Goal: Task Accomplishment & Management: Use online tool/utility

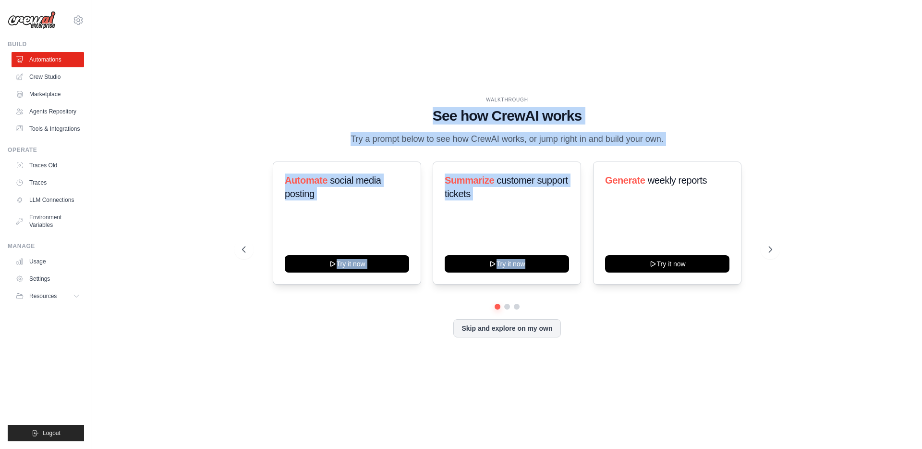
drag, startPoint x: 425, startPoint y: 113, endPoint x: 686, endPoint y: 146, distance: 263.8
click at [686, 146] on div "WALKTHROUGH See how [PERSON_NAME] works Try a prompt below to see how [PERSON_N…" at bounding box center [507, 224] width 553 height 256
drag, startPoint x: 686, startPoint y: 146, endPoint x: 677, endPoint y: 143, distance: 10.0
click at [686, 146] on div "WALKTHROUGH See how CrewAI works Try a prompt below to see how CrewAI works, or…" at bounding box center [507, 121] width 530 height 50
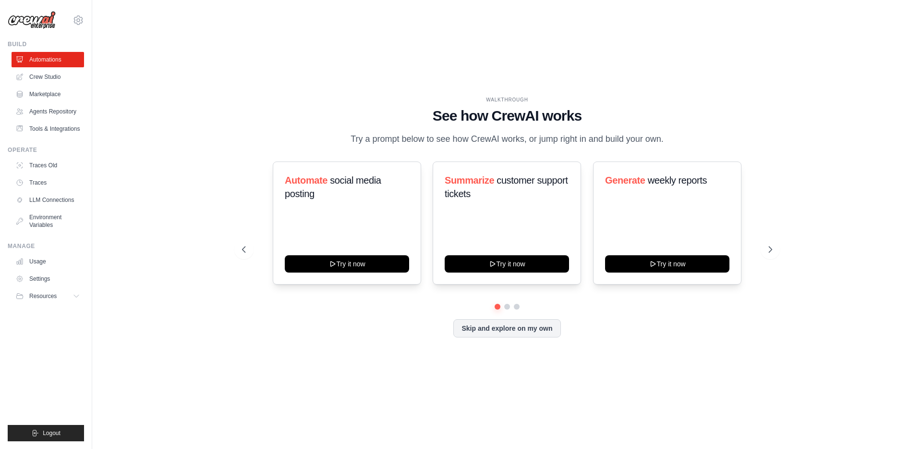
drag, startPoint x: 675, startPoint y: 142, endPoint x: 396, endPoint y: 95, distance: 283.6
click at [396, 95] on div "WALKTHROUGH See how CrewAI works Try a prompt below to see how CrewAI works, or…" at bounding box center [507, 224] width 799 height 429
drag, startPoint x: 389, startPoint y: 97, endPoint x: 678, endPoint y: 135, distance: 292.2
click at [678, 135] on div "WALKTHROUGH See how CrewAI works Try a prompt below to see how CrewAI works, or…" at bounding box center [507, 121] width 530 height 50
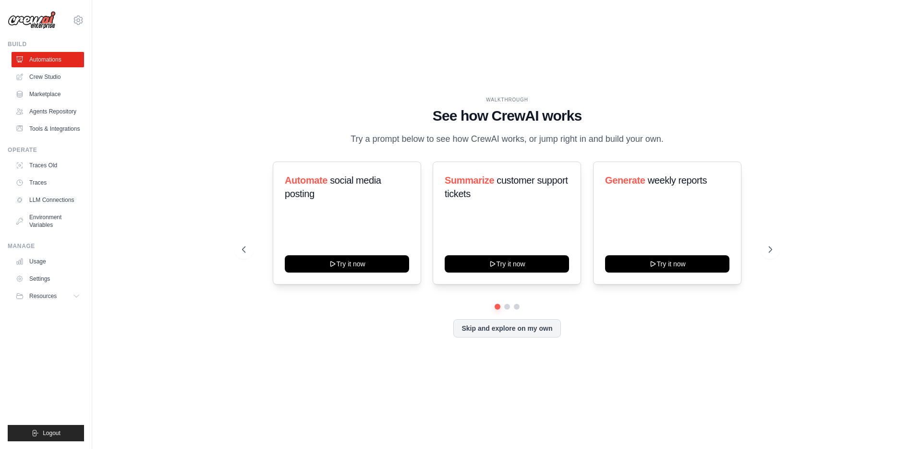
click at [678, 135] on div "WALKTHROUGH See how CrewAI works Try a prompt below to see how CrewAI works, or…" at bounding box center [507, 121] width 530 height 50
click at [770, 250] on icon at bounding box center [772, 249] width 10 height 10
click at [51, 78] on link "Crew Studio" at bounding box center [48, 76] width 73 height 15
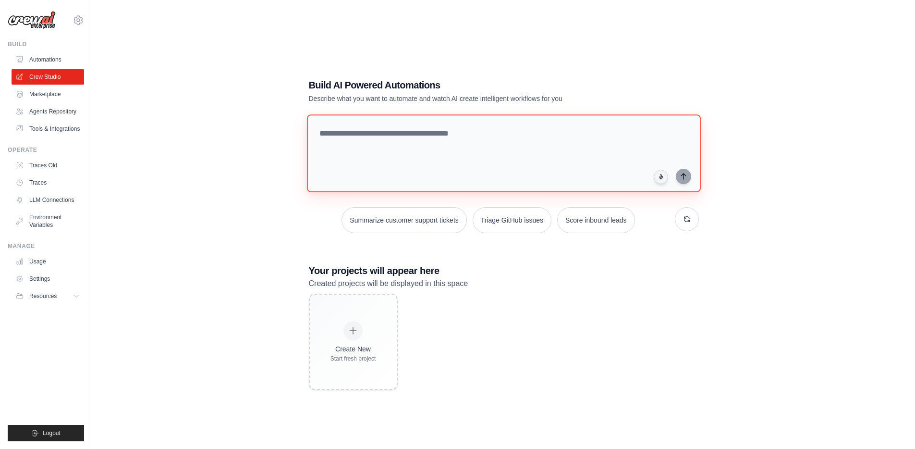
click at [387, 139] on textarea at bounding box center [503, 153] width 394 height 78
click at [504, 224] on button "Triage GitHub issues" at bounding box center [512, 220] width 79 height 26
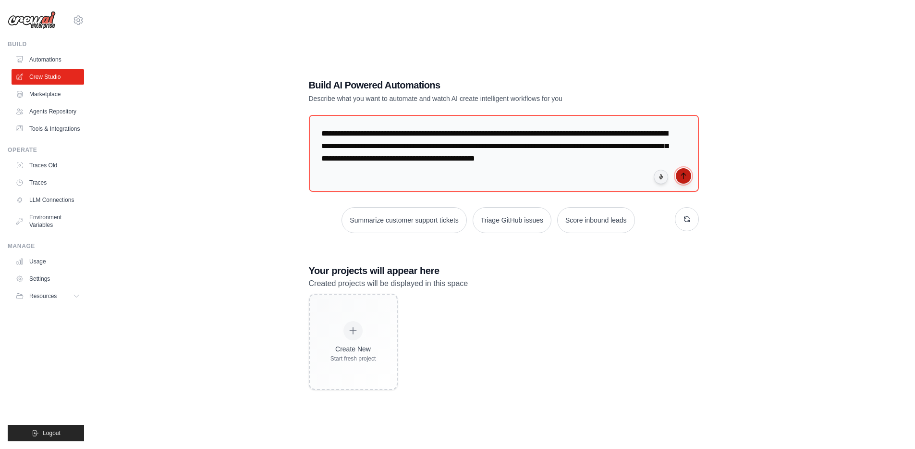
click at [684, 177] on icon "submit" at bounding box center [684, 176] width 8 height 8
click at [44, 109] on link "Agents Repository" at bounding box center [48, 111] width 73 height 15
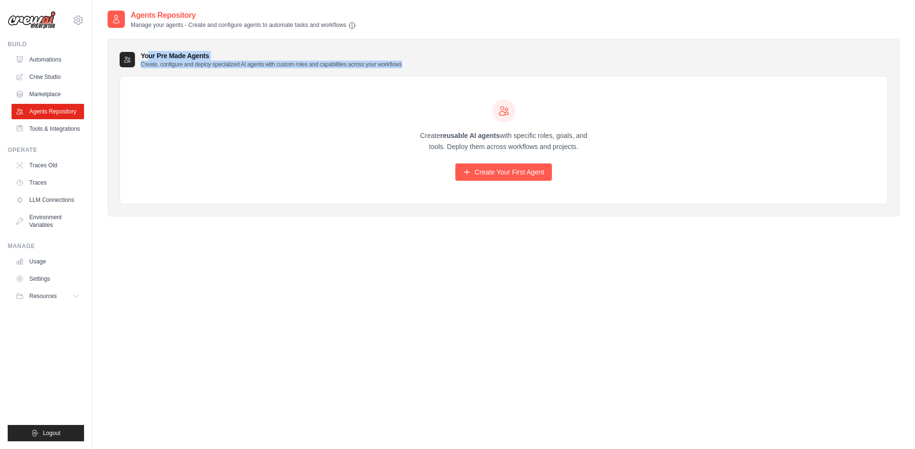
drag, startPoint x: 111, startPoint y: 42, endPoint x: 411, endPoint y: 62, distance: 300.9
click at [411, 62] on div "Your Pre Made Agents Create, configure and deploy specialized AI agents with cu…" at bounding box center [504, 128] width 792 height 178
click at [411, 62] on div "Your Pre Made Agents Create, configure and deploy specialized AI agents with cu…" at bounding box center [504, 59] width 768 height 17
drag, startPoint x: 414, startPoint y: 63, endPoint x: 124, endPoint y: 40, distance: 290.5
click at [124, 40] on div "Your Pre Made Agents Create, configure and deploy specialized AI agents with cu…" at bounding box center [504, 128] width 792 height 178
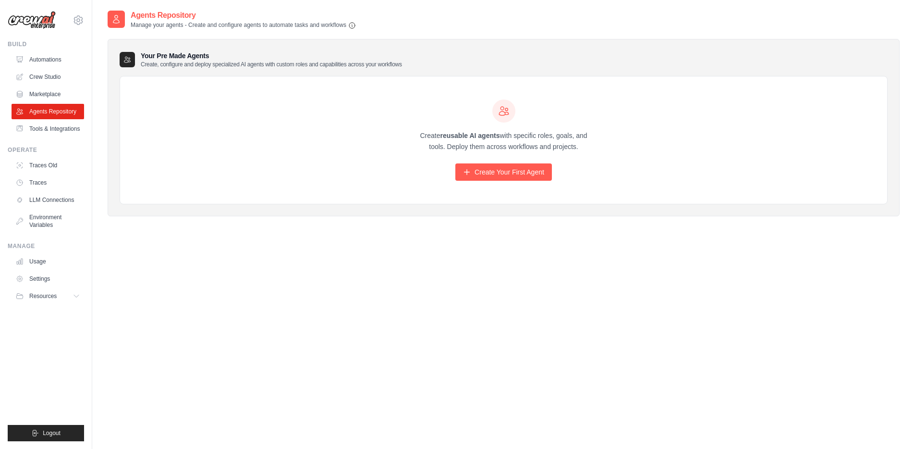
click at [124, 40] on div "Your Pre Made Agents Create, configure and deploy specialized AI agents with cu…" at bounding box center [504, 128] width 792 height 178
drag, startPoint x: 115, startPoint y: 42, endPoint x: 416, endPoint y: 65, distance: 302.0
click at [416, 65] on div "Your Pre Made Agents Create, configure and deploy specialized AI agents with cu…" at bounding box center [504, 128] width 792 height 178
click at [416, 65] on div "Your Pre Made Agents Create, configure and deploy specialized AI agents with cu…" at bounding box center [504, 59] width 768 height 17
drag, startPoint x: 417, startPoint y: 65, endPoint x: 298, endPoint y: 64, distance: 118.6
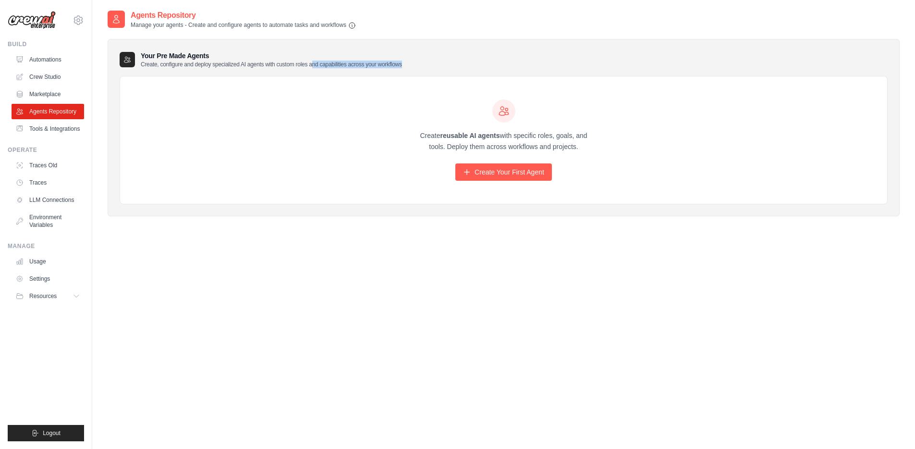
click at [301, 64] on div "Your Pre Made Agents Create, configure and deploy specialized AI agents with cu…" at bounding box center [504, 59] width 768 height 17
click at [298, 64] on p "Create, configure and deploy specialized AI agents with custom roles and capabi…" at bounding box center [271, 65] width 261 height 8
click at [63, 129] on link "Tools & Integrations" at bounding box center [48, 128] width 73 height 15
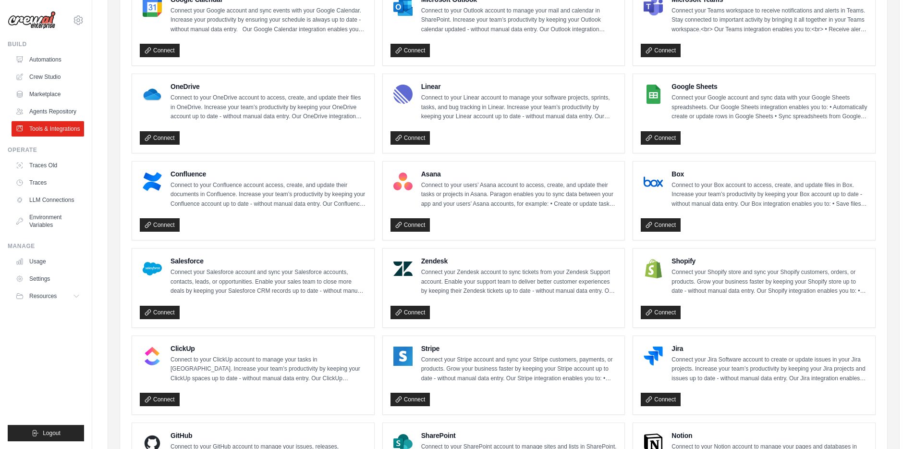
scroll to position [412, 0]
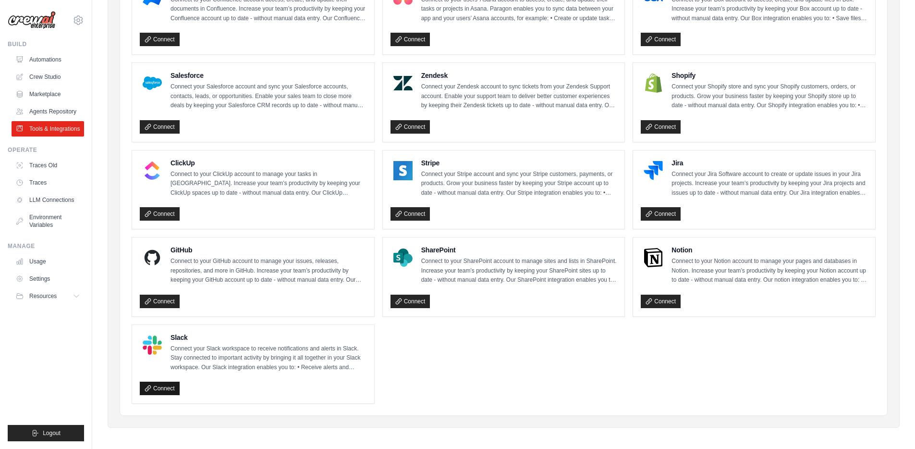
click at [147, 385] on icon at bounding box center [147, 387] width 5 height 5
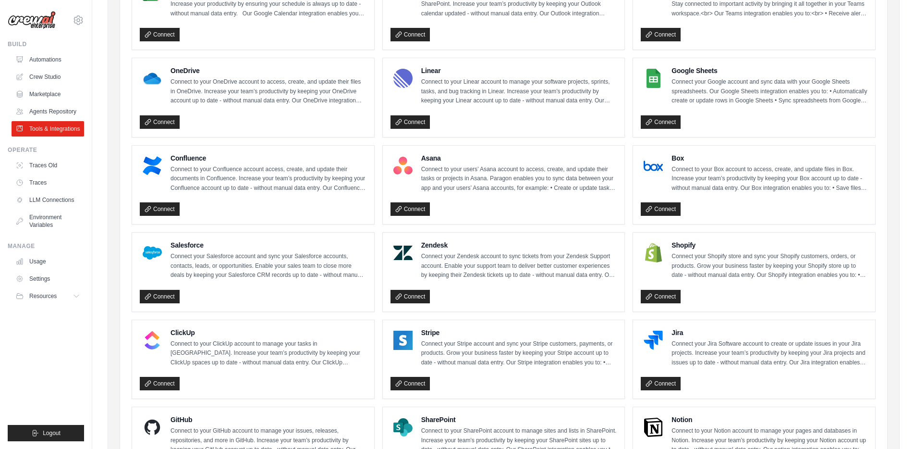
scroll to position [0, 0]
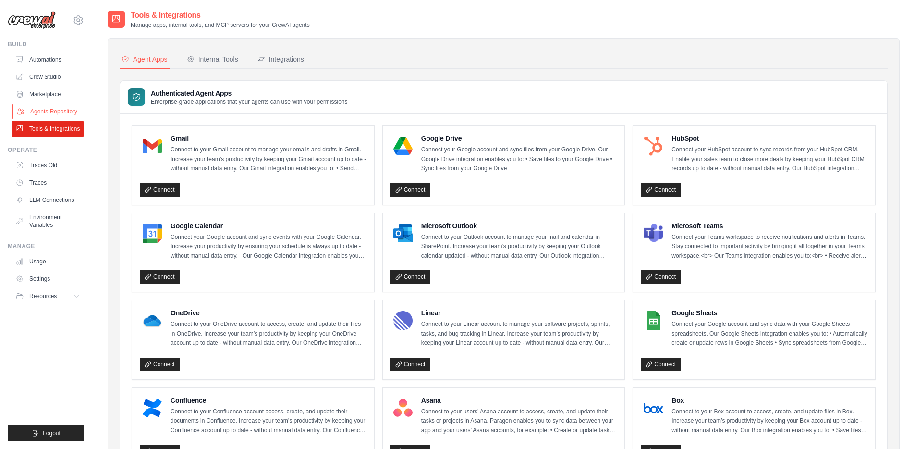
click at [53, 112] on link "Agents Repository" at bounding box center [48, 111] width 73 height 15
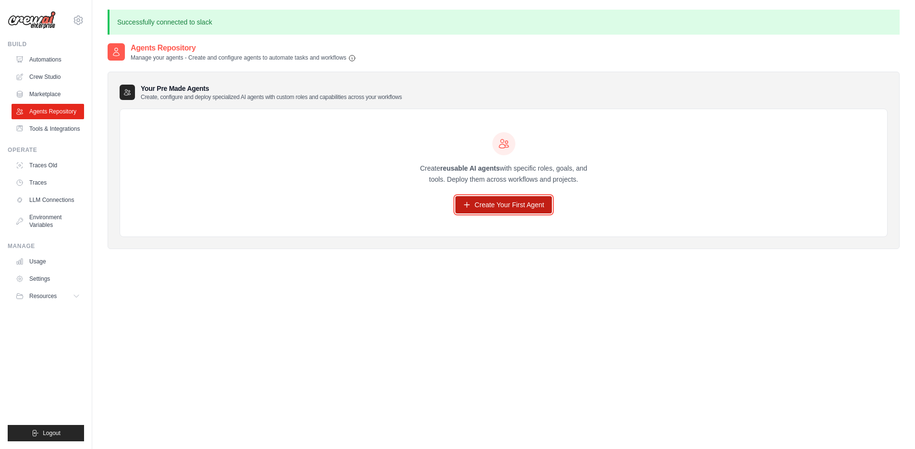
click at [512, 202] on link "Create Your First Agent" at bounding box center [503, 204] width 97 height 17
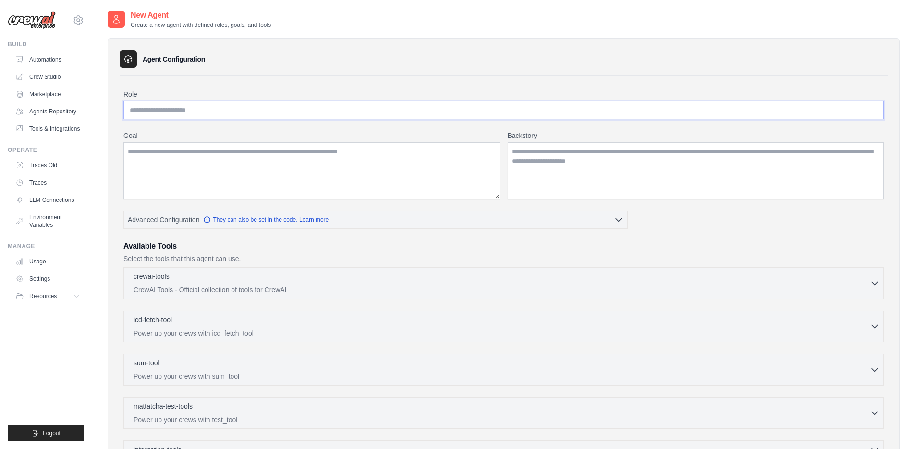
click at [183, 113] on input "Role" at bounding box center [503, 110] width 760 height 18
click at [197, 149] on textarea "Goal" at bounding box center [311, 170] width 377 height 57
click at [575, 159] on textarea "Backstory" at bounding box center [696, 170] width 377 height 57
click at [291, 160] on textarea "Goal" at bounding box center [311, 170] width 377 height 57
click at [576, 156] on textarea "Backstory" at bounding box center [696, 170] width 377 height 57
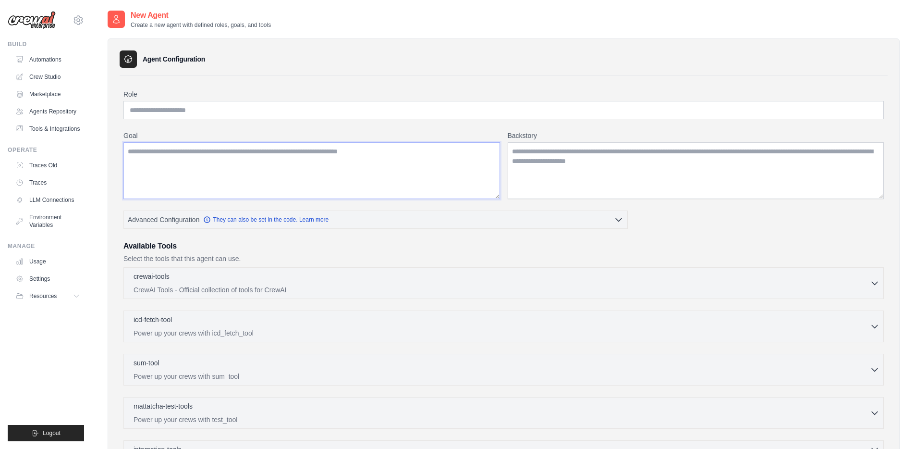
click at [253, 150] on textarea "Goal" at bounding box center [311, 170] width 377 height 57
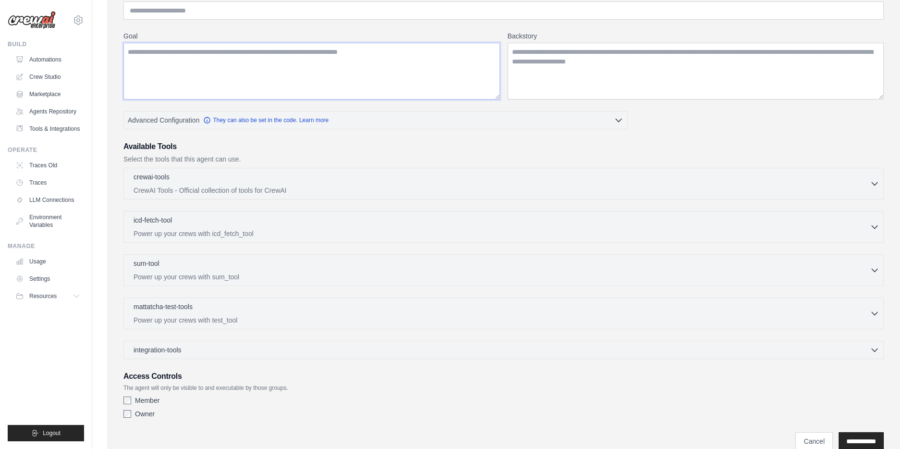
scroll to position [140, 0]
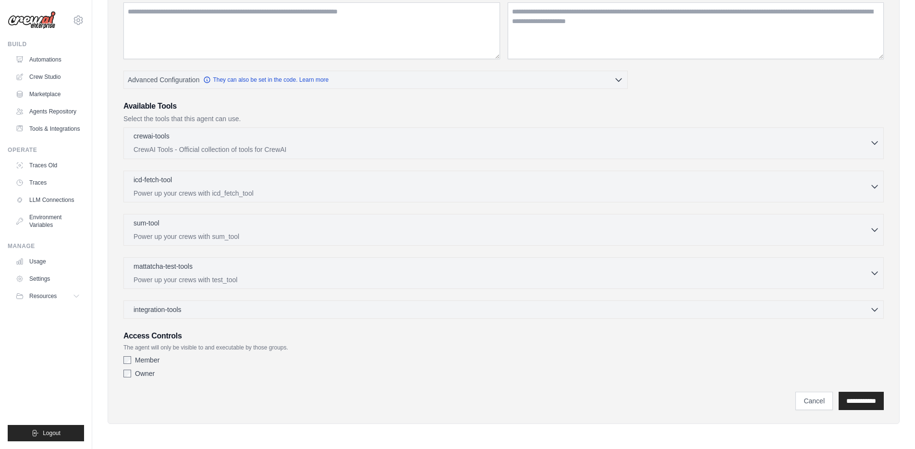
click at [872, 143] on icon "button" at bounding box center [875, 143] width 10 height 10
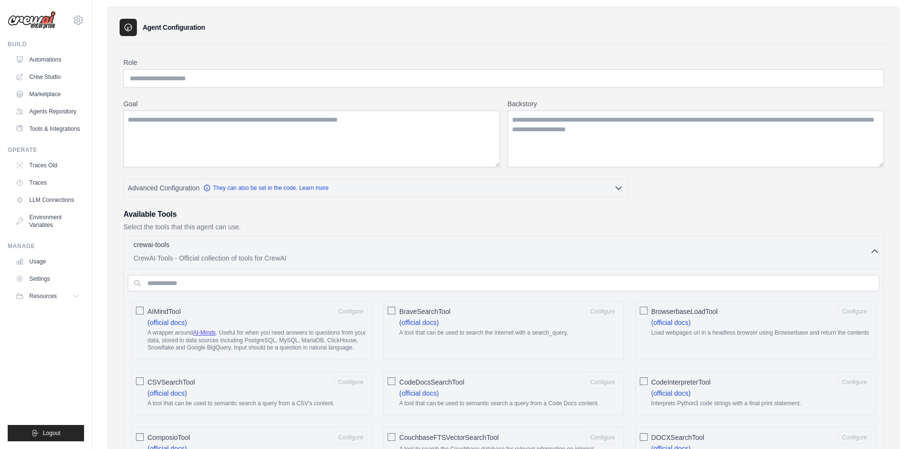
scroll to position [25, 0]
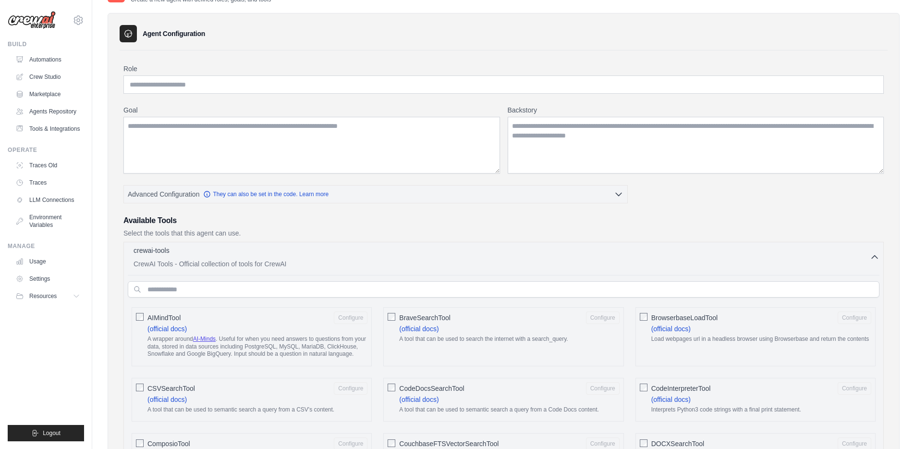
click at [877, 255] on icon "button" at bounding box center [875, 257] width 10 height 10
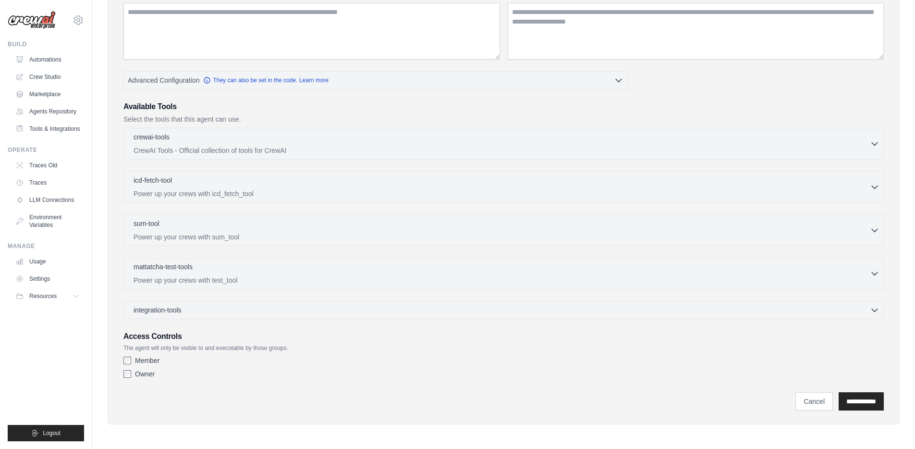
scroll to position [140, 0]
click at [874, 233] on icon "button" at bounding box center [875, 229] width 10 height 10
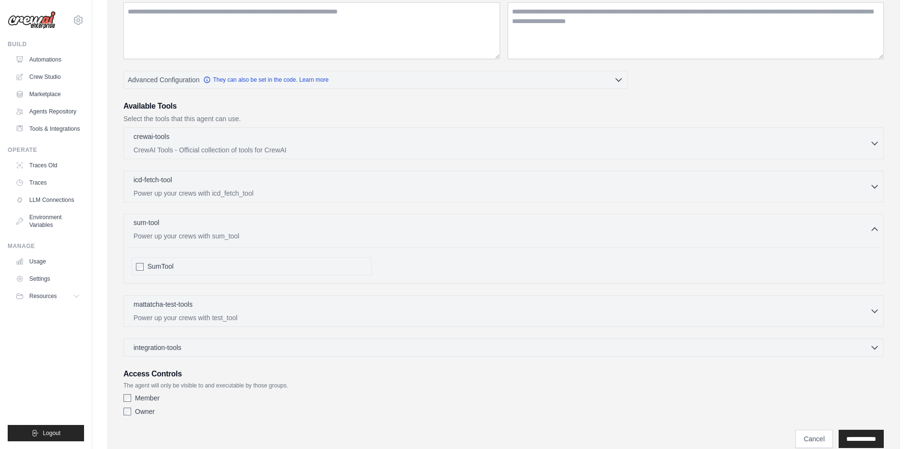
click at [875, 230] on icon "button" at bounding box center [875, 229] width 10 height 10
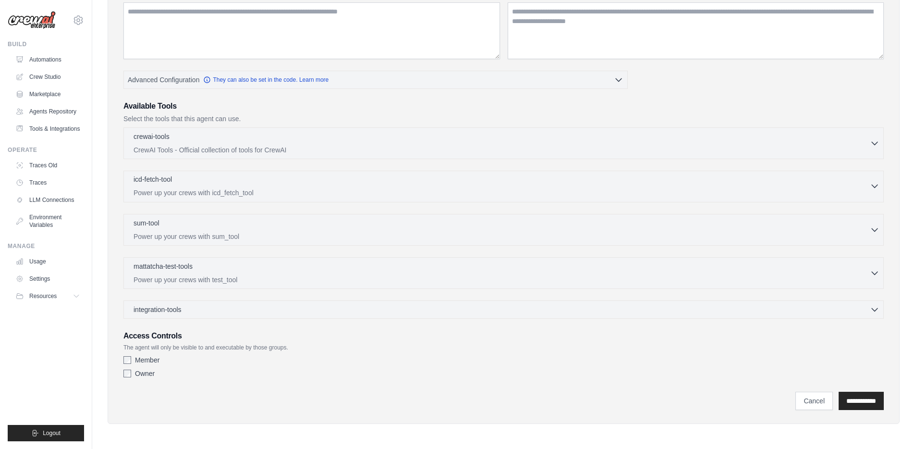
click at [875, 186] on icon "button" at bounding box center [875, 186] width 6 height 3
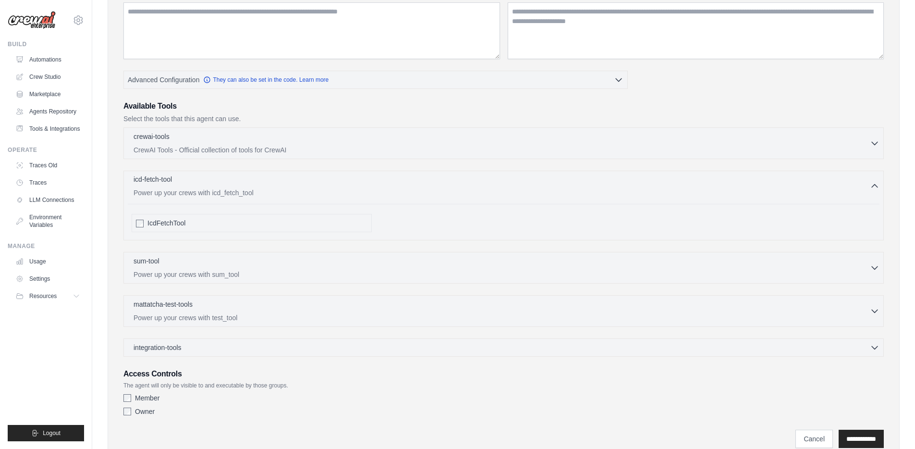
click at [875, 186] on icon "button" at bounding box center [875, 186] width 10 height 10
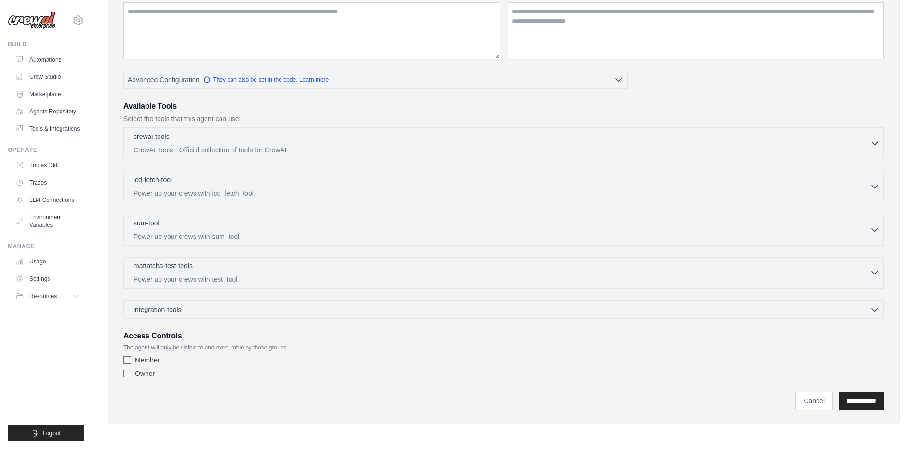
click at [872, 276] on icon "button" at bounding box center [875, 273] width 10 height 10
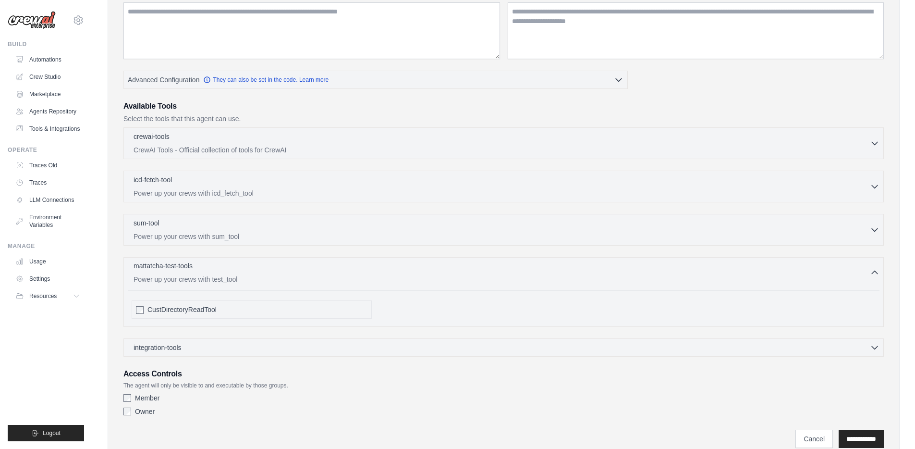
click at [873, 273] on icon "button" at bounding box center [875, 273] width 10 height 10
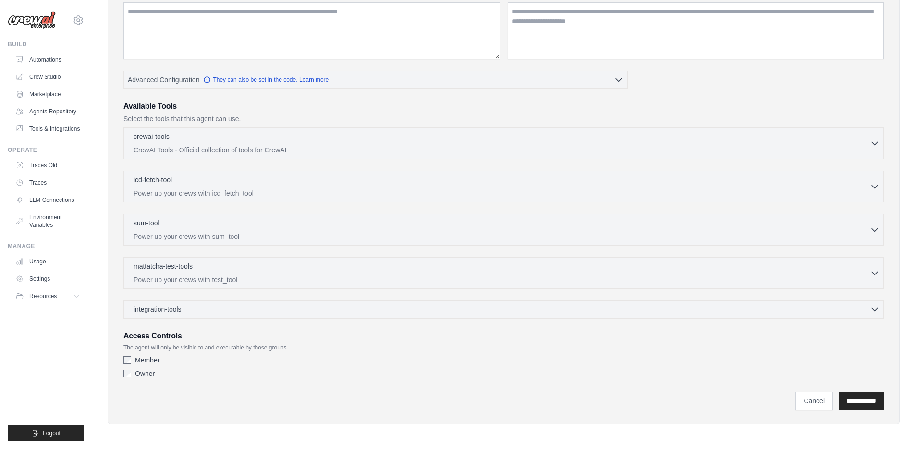
click at [875, 308] on icon "button" at bounding box center [875, 309] width 10 height 10
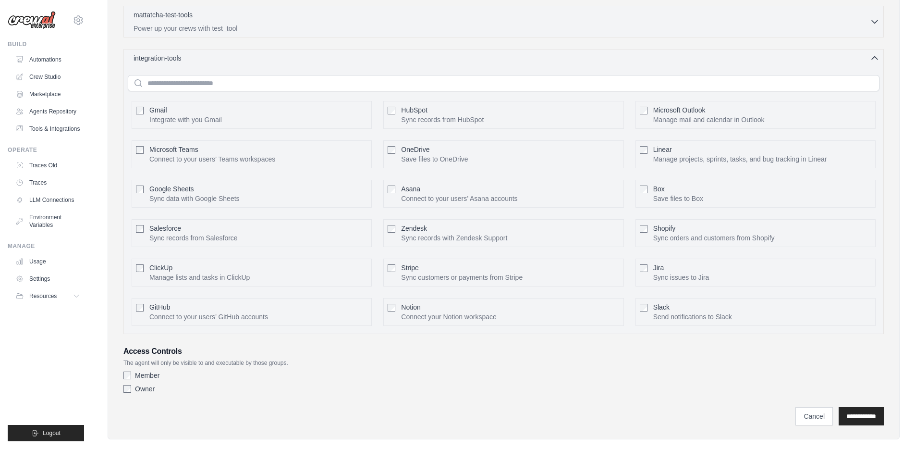
scroll to position [406, 0]
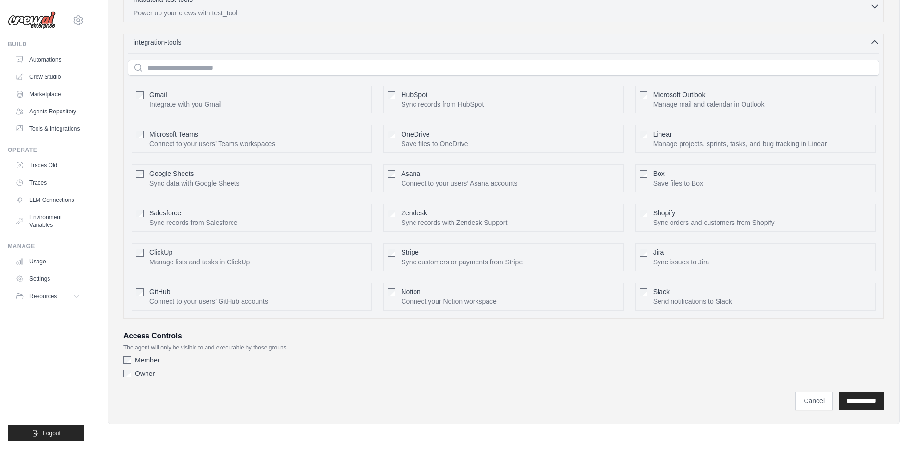
click at [874, 45] on icon "button" at bounding box center [875, 42] width 10 height 10
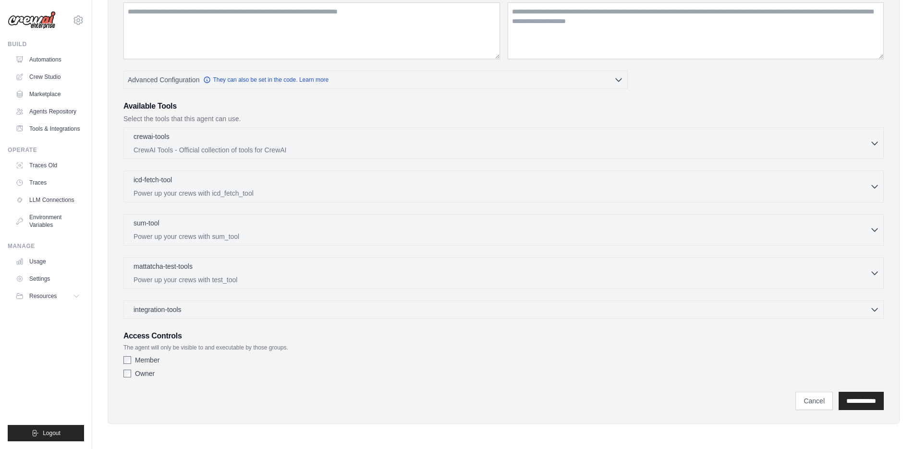
scroll to position [140, 0]
click at [638, 329] on div "Role Goal Backstory Advanced Configuration They can also be set in the code. Le…" at bounding box center [503, 166] width 760 height 432
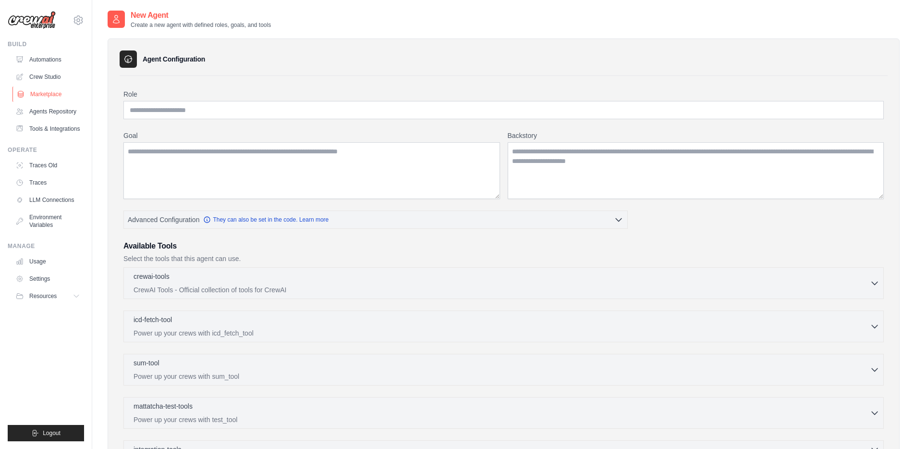
click at [40, 95] on link "Marketplace" at bounding box center [48, 93] width 73 height 15
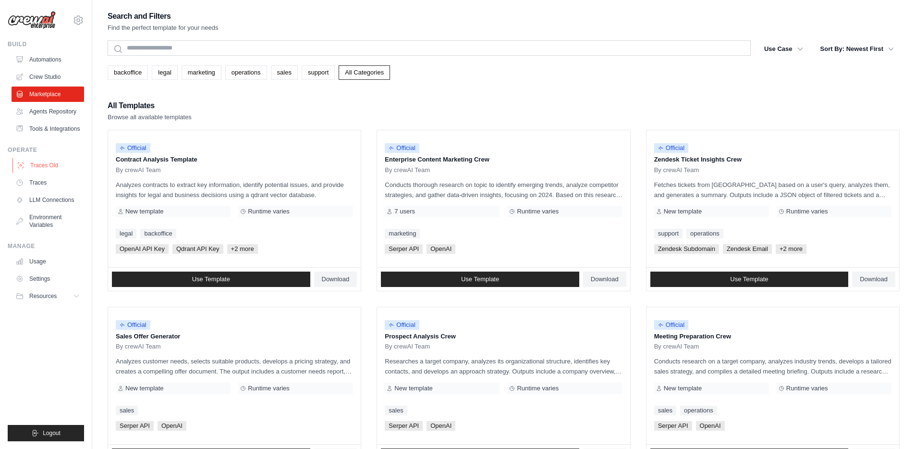
click at [43, 163] on link "Traces Old" at bounding box center [48, 165] width 73 height 15
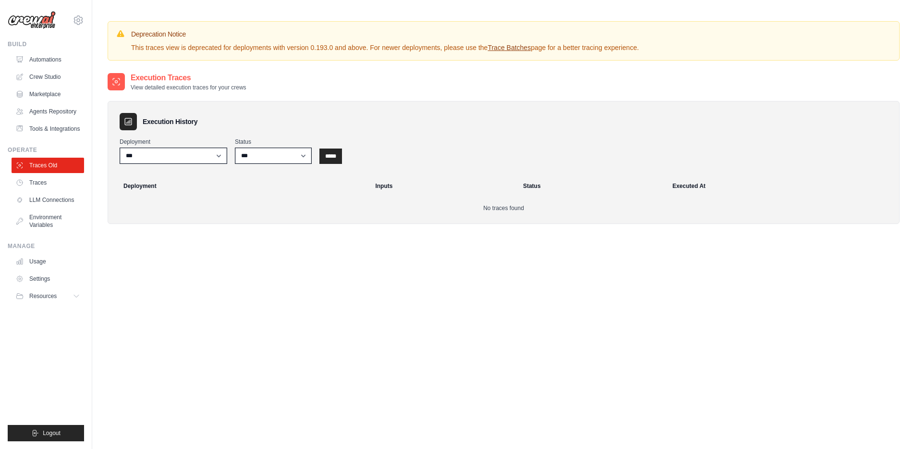
drag, startPoint x: 109, startPoint y: 67, endPoint x: 280, endPoint y: 88, distance: 172.4
click at [276, 88] on div "Deprecation Notice This traces view is deprecated for deployments with version …" at bounding box center [503, 271] width 823 height 500
click at [280, 89] on div "Execution Traces View detailed execution traces for your crews" at bounding box center [504, 81] width 792 height 19
drag, startPoint x: 111, startPoint y: 66, endPoint x: 270, endPoint y: 90, distance: 160.3
click at [270, 90] on div "Deprecation Notice This traces view is deprecated for deployments with version …" at bounding box center [503, 271] width 823 height 500
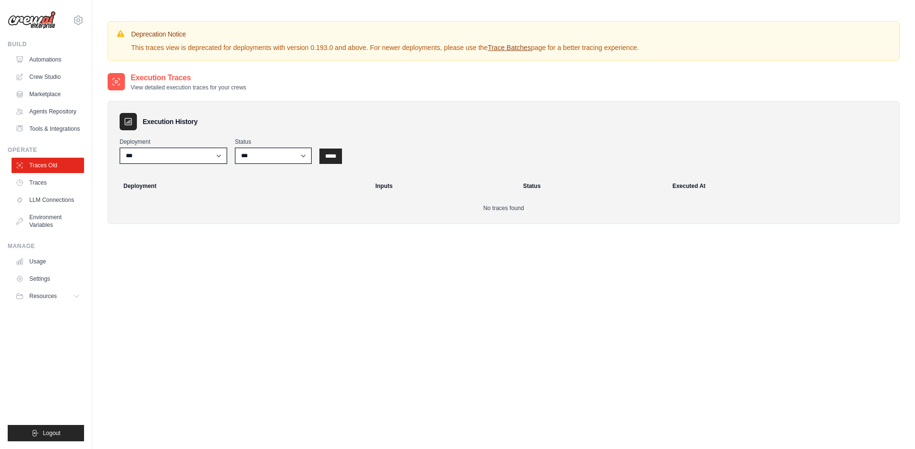
click at [270, 90] on div "Execution Traces View detailed execution traces for your crews" at bounding box center [504, 81] width 792 height 19
drag, startPoint x: 270, startPoint y: 90, endPoint x: 109, endPoint y: 69, distance: 162.4
click at [109, 69] on div "Deprecation Notice This traces view is deprecated for deployments with version …" at bounding box center [503, 271] width 823 height 500
drag, startPoint x: 108, startPoint y: 67, endPoint x: 279, endPoint y: 93, distance: 172.5
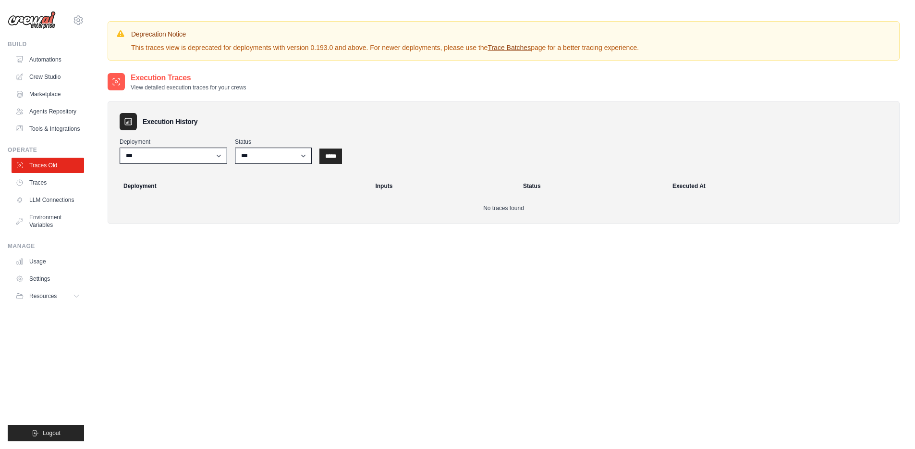
click at [277, 92] on div "Deprecation Notice This traces view is deprecated for deployments with version …" at bounding box center [503, 271] width 823 height 500
click at [279, 93] on div "Execution History Deployment *** Status *** ********* ******* ***** ***** Deplo…" at bounding box center [504, 157] width 792 height 133
drag, startPoint x: 114, startPoint y: 64, endPoint x: 297, endPoint y: 90, distance: 184.3
click at [297, 90] on div "Deprecation Notice This traces view is deprecated for deployments with version …" at bounding box center [503, 271] width 823 height 500
click at [297, 90] on div "Execution Traces View detailed execution traces for your crews" at bounding box center [504, 81] width 792 height 19
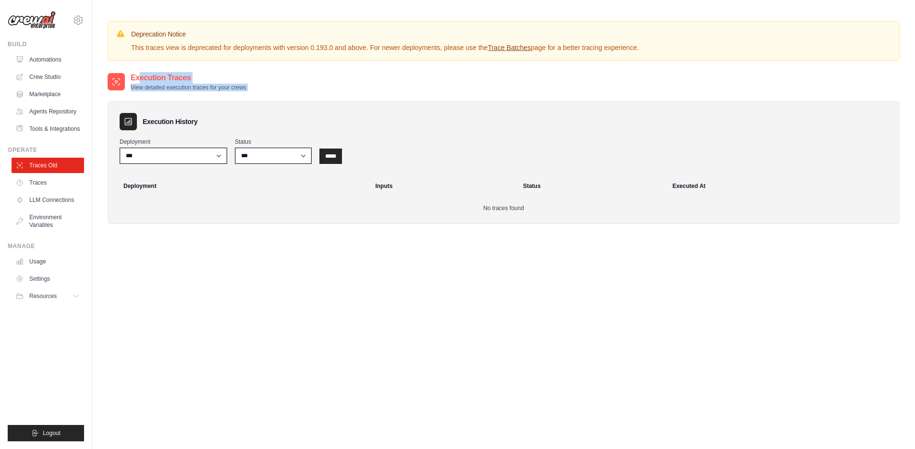
drag, startPoint x: 292, startPoint y: 89, endPoint x: 117, endPoint y: 65, distance: 176.5
click at [118, 65] on div "Deprecation Notice This traces view is deprecated for deployments with version …" at bounding box center [503, 271] width 823 height 500
click at [117, 65] on div "Deprecation Notice This traces view is deprecated for deployments with version …" at bounding box center [503, 271] width 823 height 500
click at [38, 182] on link "Traces" at bounding box center [48, 182] width 73 height 15
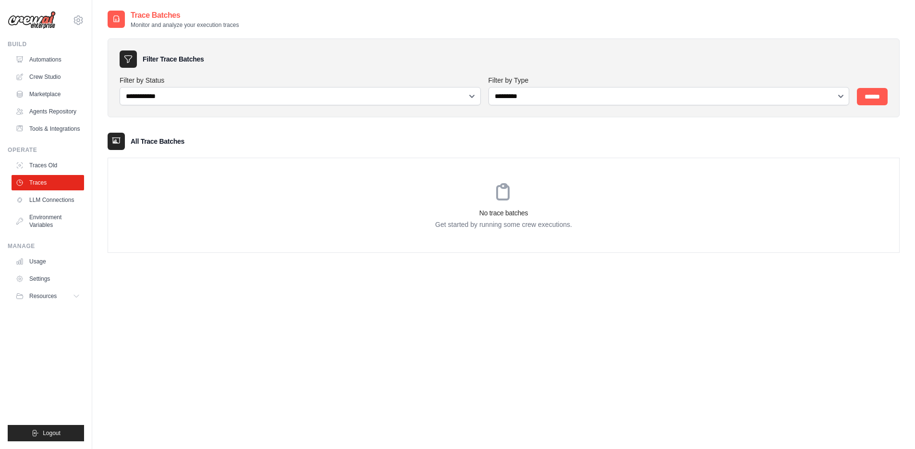
click at [50, 198] on link "LLM Connections" at bounding box center [48, 199] width 73 height 15
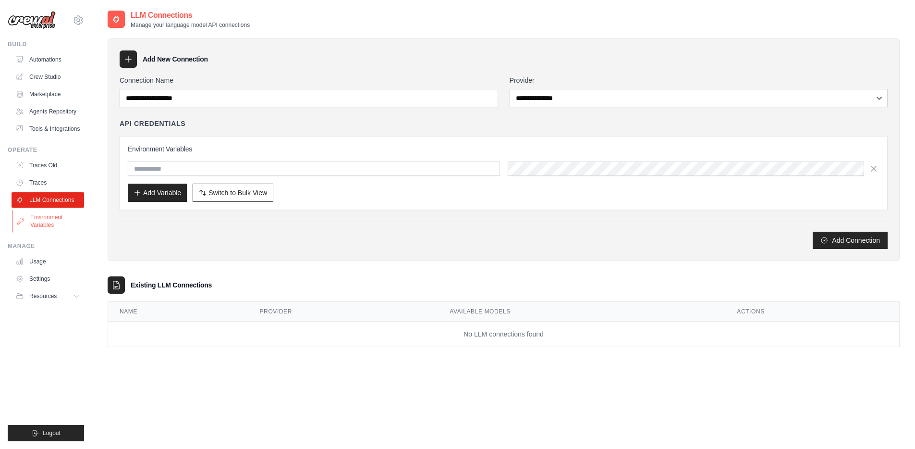
click at [43, 224] on link "Environment Variables" at bounding box center [48, 220] width 73 height 23
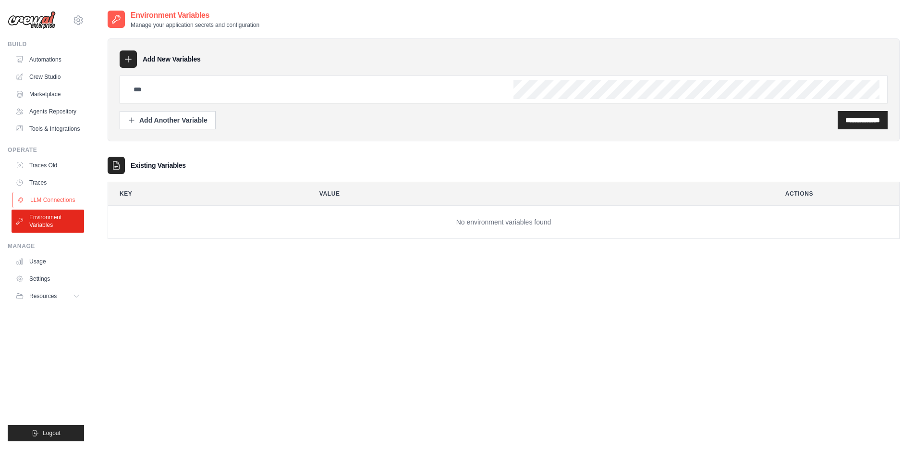
click at [46, 200] on link "LLM Connections" at bounding box center [48, 199] width 73 height 15
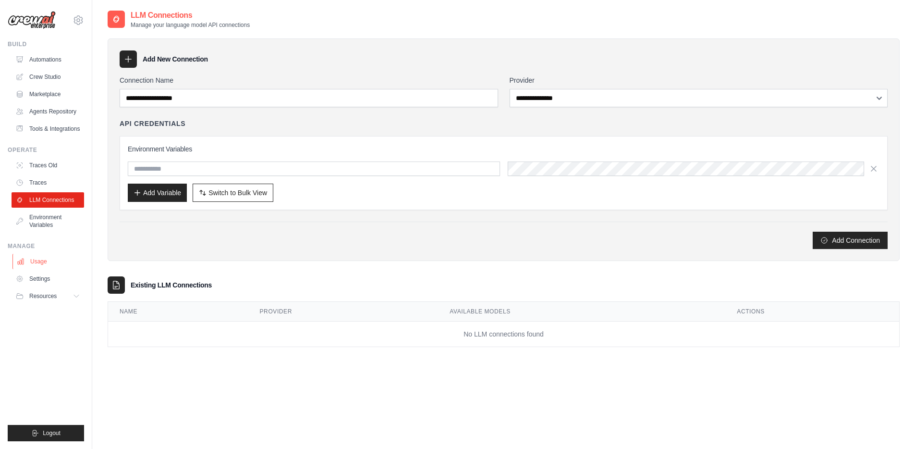
click at [40, 261] on link "Usage" at bounding box center [48, 261] width 73 height 15
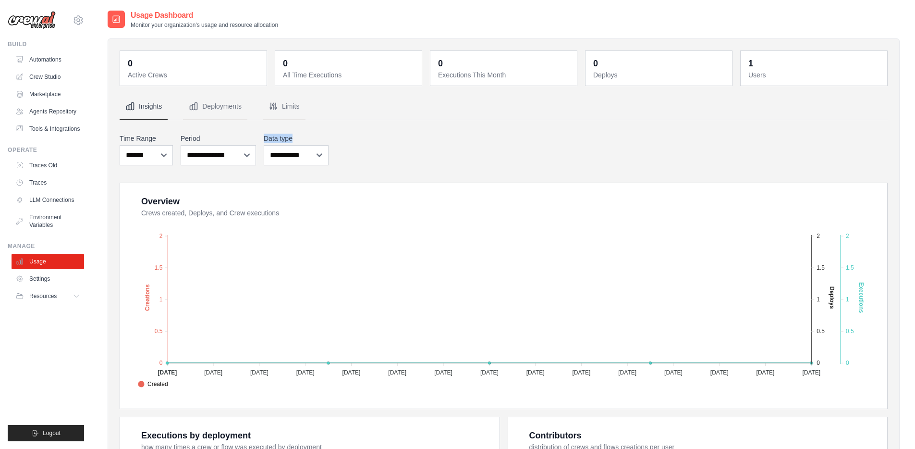
drag, startPoint x: 446, startPoint y: 153, endPoint x: 454, endPoint y: 131, distance: 23.4
click at [454, 131] on div "**********" at bounding box center [504, 377] width 768 height 566
click at [366, 98] on nav "Insights Deployments Limits" at bounding box center [504, 107] width 768 height 26
click at [37, 282] on link "Settings" at bounding box center [48, 278] width 73 height 15
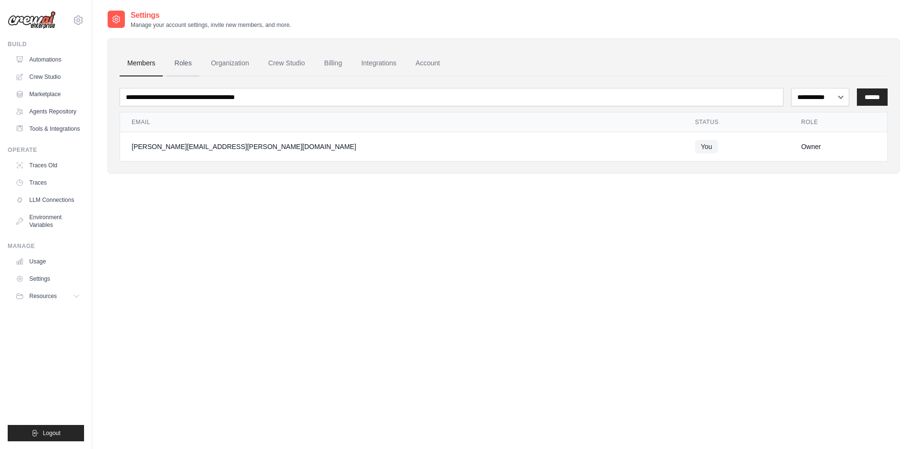
click at [182, 64] on link "Roles" at bounding box center [183, 63] width 33 height 26
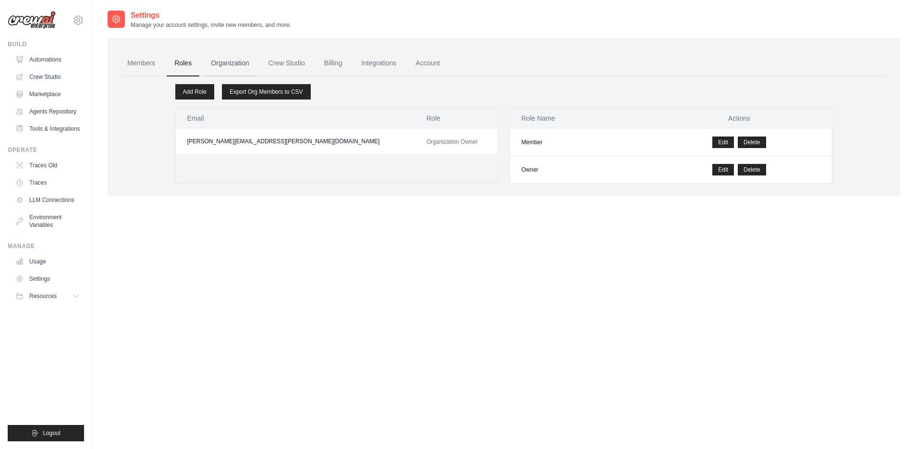
click at [229, 63] on link "Organization" at bounding box center [229, 63] width 53 height 26
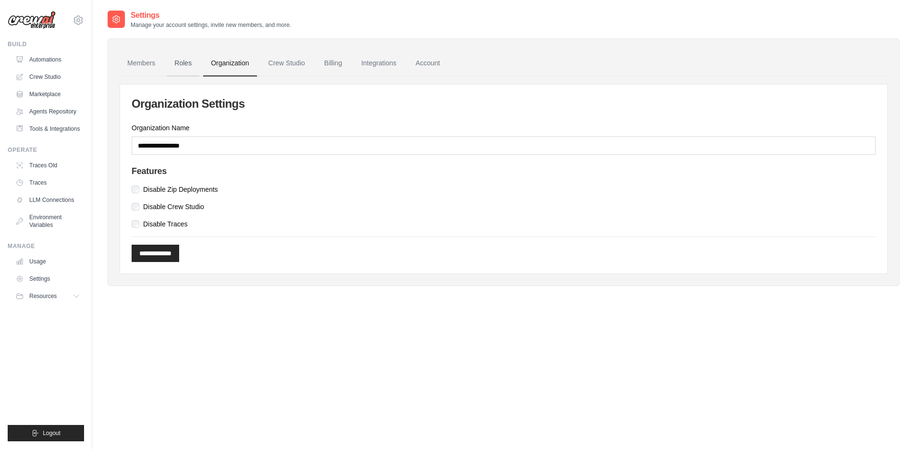
click at [187, 64] on link "Roles" at bounding box center [183, 63] width 33 height 26
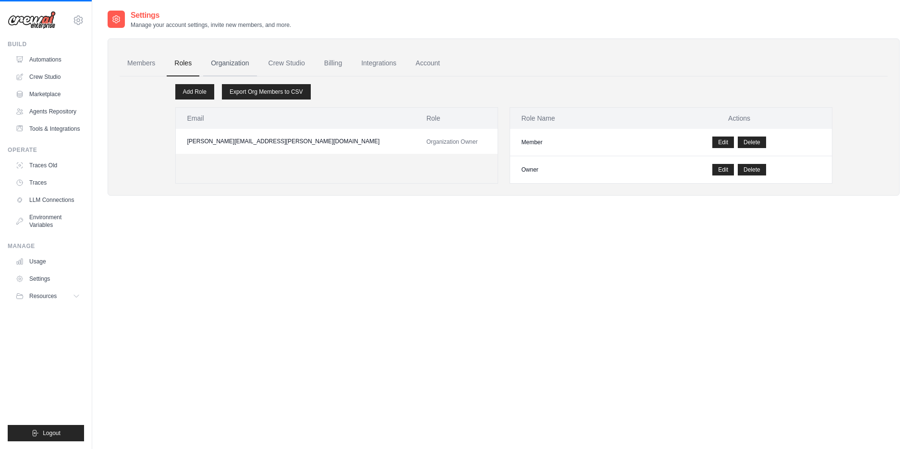
click at [220, 63] on link "Organization" at bounding box center [229, 63] width 53 height 26
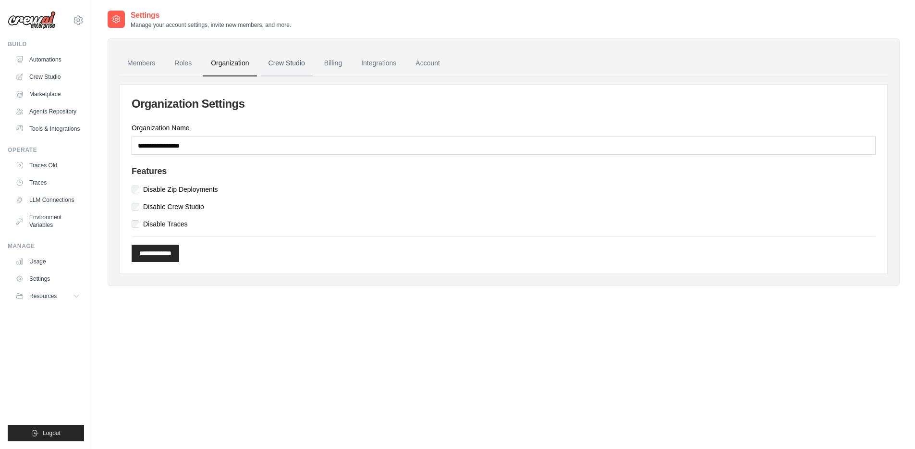
click at [288, 62] on link "Crew Studio" at bounding box center [287, 63] width 52 height 26
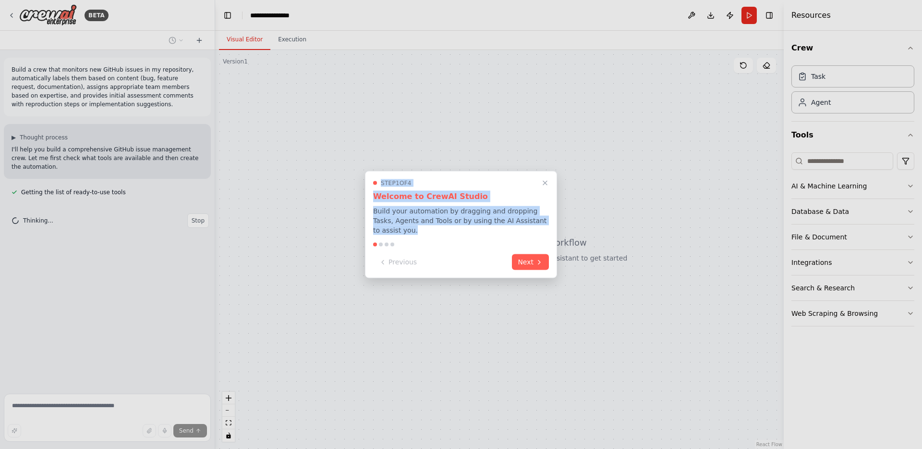
drag, startPoint x: 368, startPoint y: 179, endPoint x: 426, endPoint y: 232, distance: 78.5
click at [426, 232] on div "Step 1 of 4 Welcome to CrewAI Studio Build your automation by dragging and drop…" at bounding box center [461, 224] width 192 height 107
click at [426, 232] on p "Build your automation by dragging and dropping Tasks, Agents and Tools or by us…" at bounding box center [461, 220] width 176 height 29
drag, startPoint x: 420, startPoint y: 232, endPoint x: 371, endPoint y: 177, distance: 73.5
click at [371, 177] on div "Step 1 of 4 Welcome to CrewAI Studio Build your automation by dragging and drop…" at bounding box center [461, 224] width 192 height 107
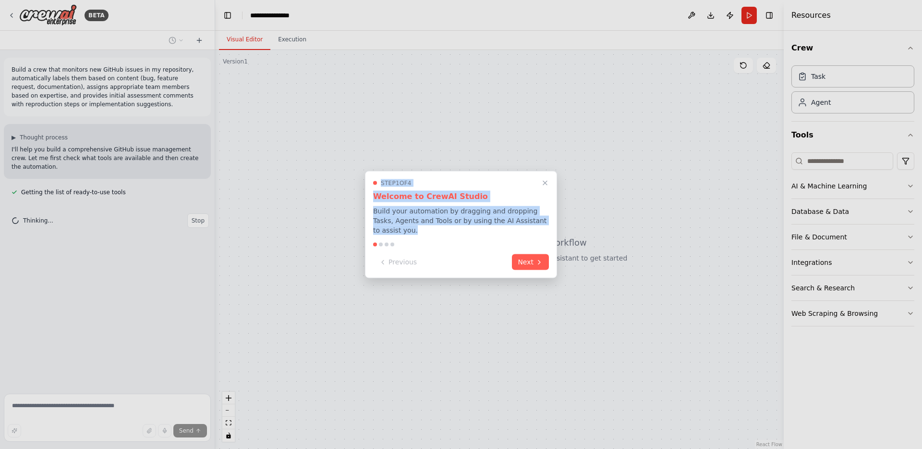
click at [371, 177] on div "Step 1 of 4 Welcome to CrewAI Studio Build your automation by dragging and drop…" at bounding box center [461, 224] width 192 height 107
drag, startPoint x: 370, startPoint y: 176, endPoint x: 427, endPoint y: 238, distance: 83.3
click at [427, 238] on div "Step 1 of 4 Welcome to CrewAI Studio Build your automation by dragging and drop…" at bounding box center [461, 224] width 192 height 107
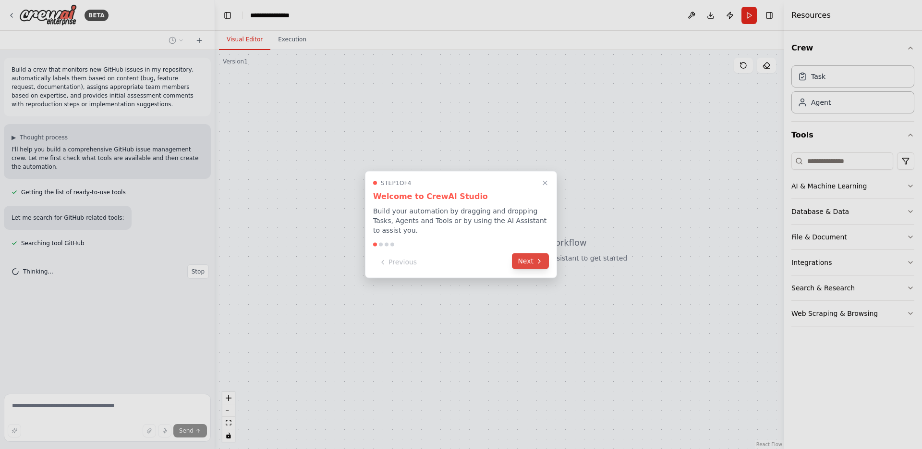
click at [529, 261] on button "Next" at bounding box center [530, 261] width 37 height 16
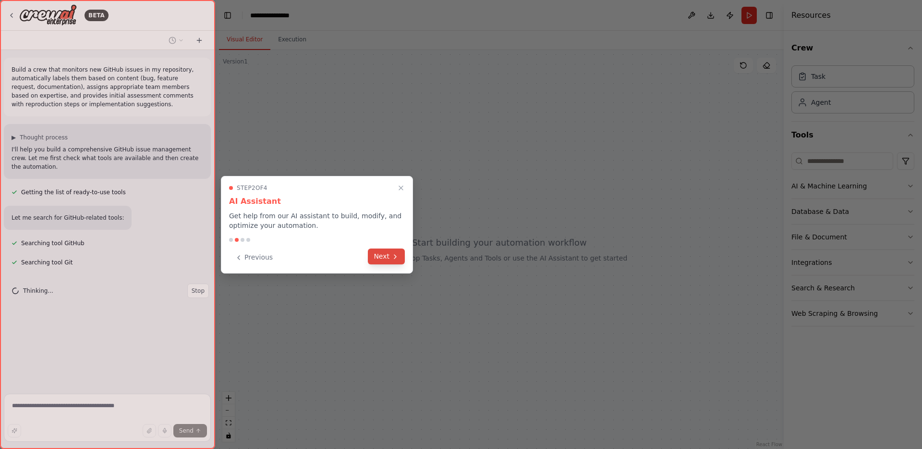
click at [381, 256] on button "Next" at bounding box center [386, 256] width 37 height 16
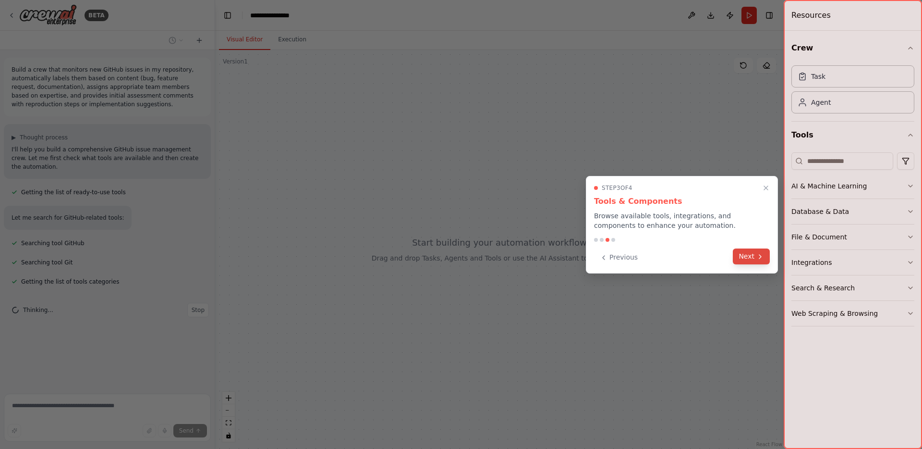
click at [757, 256] on icon at bounding box center [760, 257] width 8 height 8
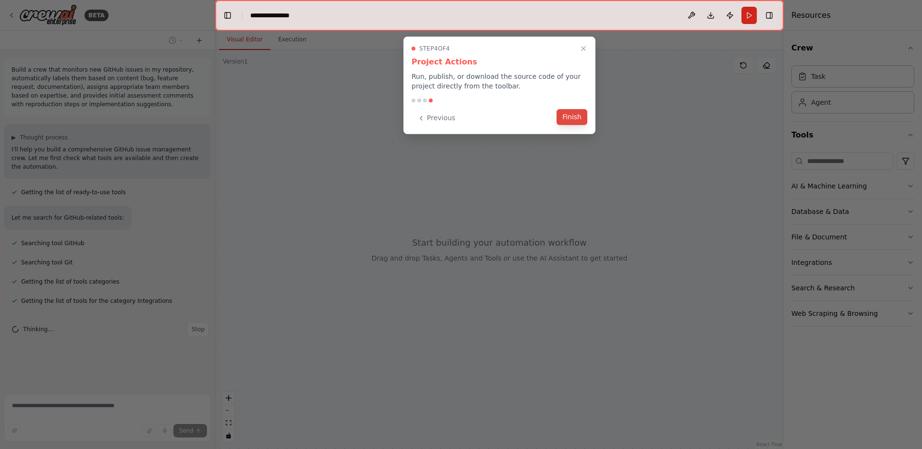
click at [569, 115] on button "Finish" at bounding box center [572, 117] width 31 height 16
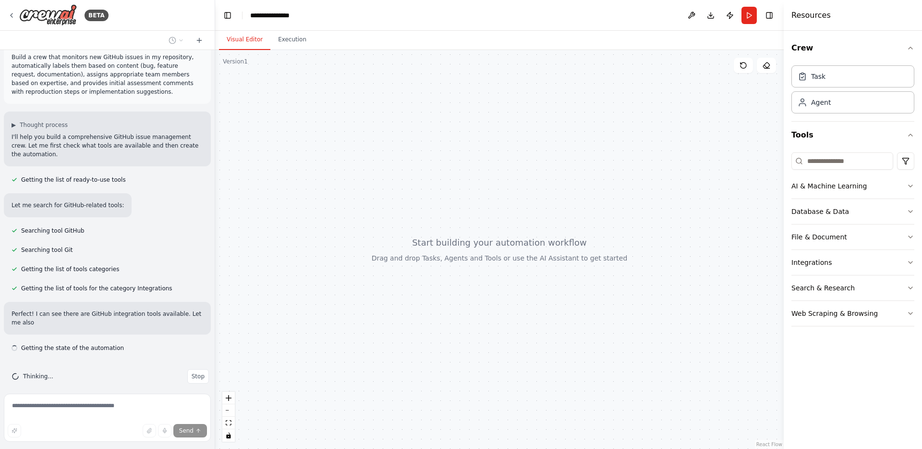
scroll to position [21, 0]
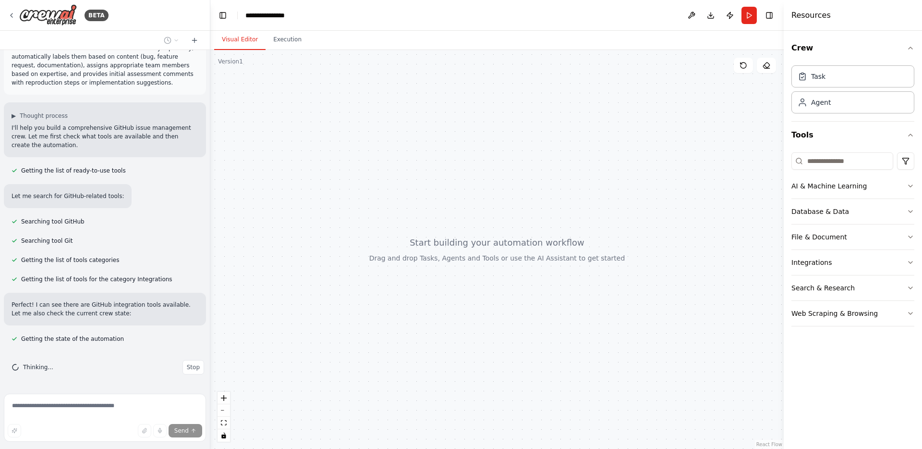
drag, startPoint x: 212, startPoint y: 213, endPoint x: 210, endPoint y: 228, distance: 15.4
click at [210, 228] on div "**********" at bounding box center [461, 224] width 922 height 449
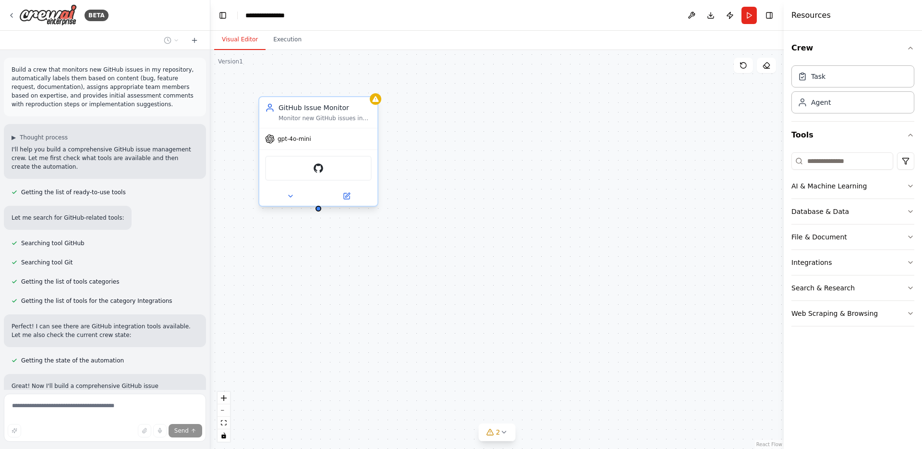
scroll to position [125, 0]
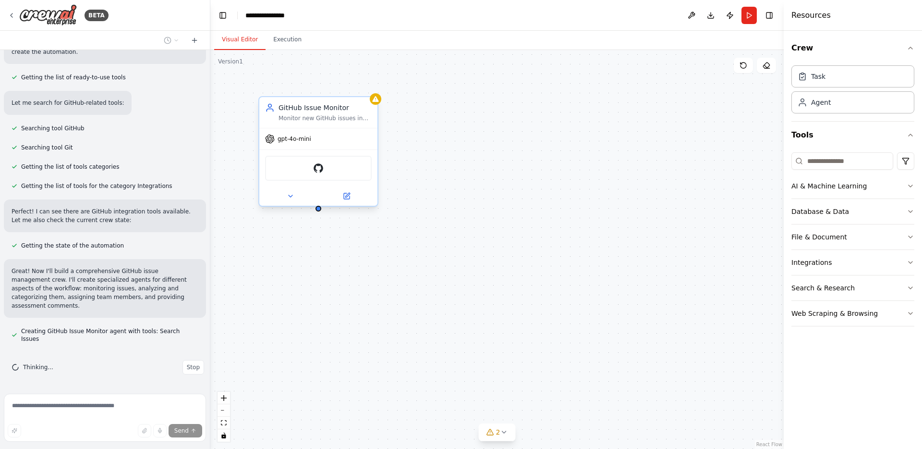
click at [307, 172] on div "GitHub" at bounding box center [318, 168] width 107 height 25
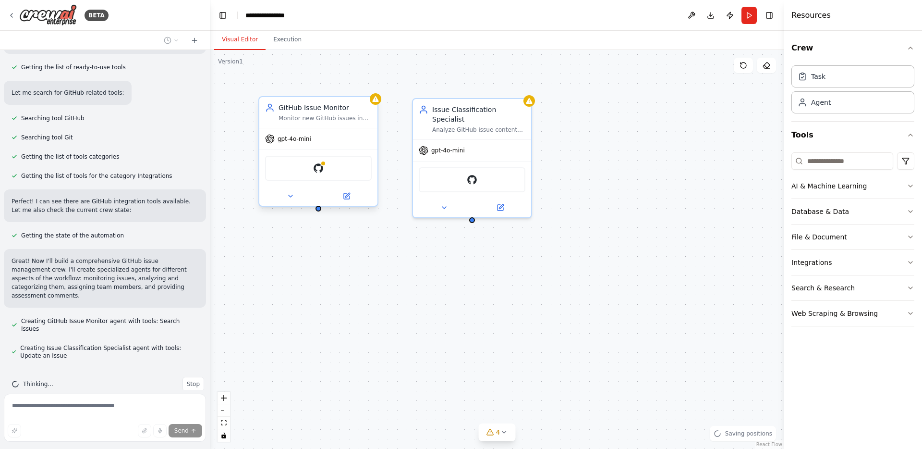
click at [365, 111] on div "GitHub Issue Monitor" at bounding box center [325, 108] width 93 height 10
click at [394, 319] on div "GitHub Issue Monitor Monitor new GitHub issues in the {repository_name} reposit…" at bounding box center [496, 249] width 573 height 399
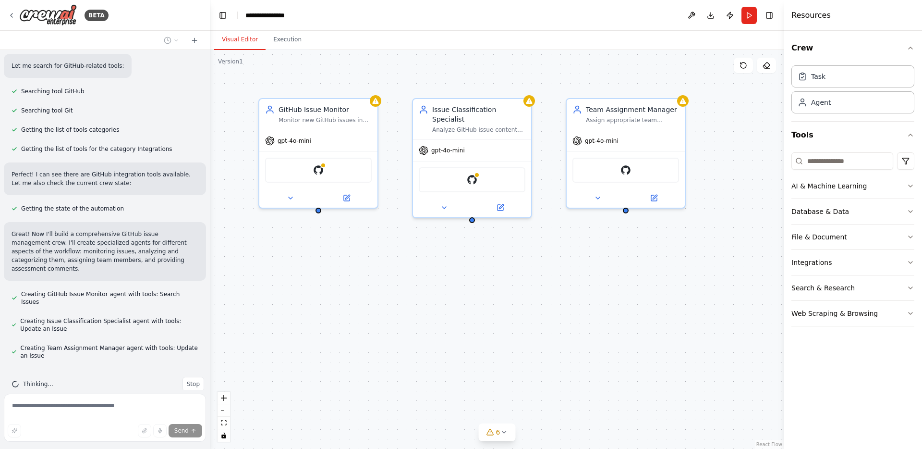
scroll to position [179, 0]
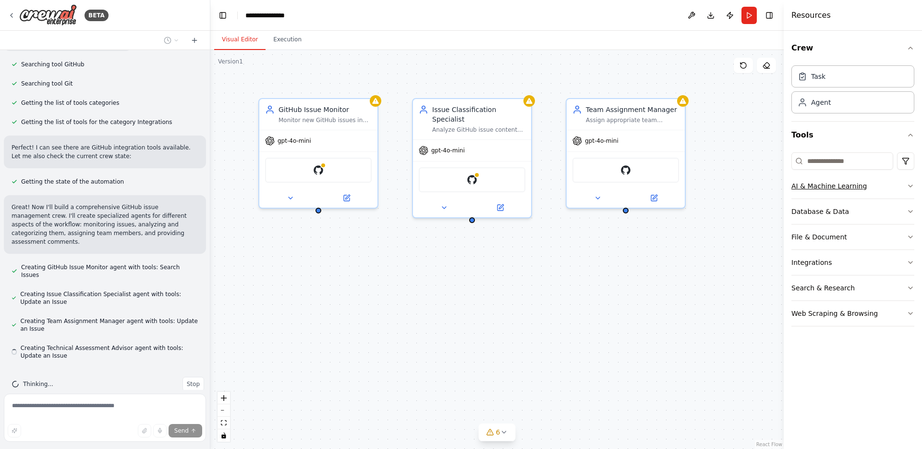
click at [913, 185] on icon "button" at bounding box center [911, 186] width 8 height 8
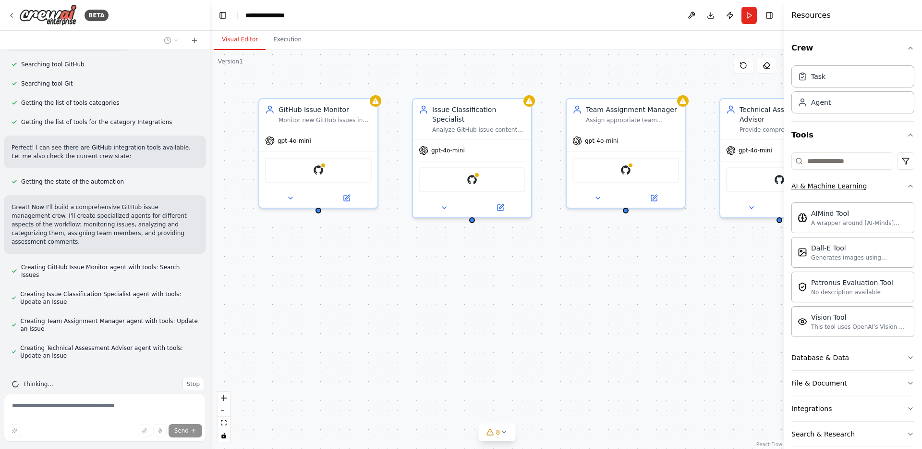
click at [909, 185] on icon "button" at bounding box center [911, 186] width 4 height 2
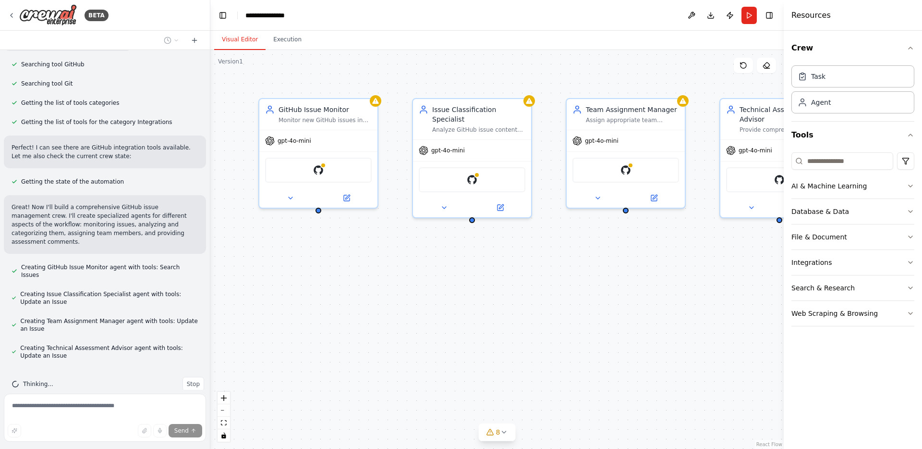
click at [598, 305] on div "GitHub Issue Monitor Monitor new GitHub issues in the {repository_name} reposit…" at bounding box center [496, 249] width 573 height 399
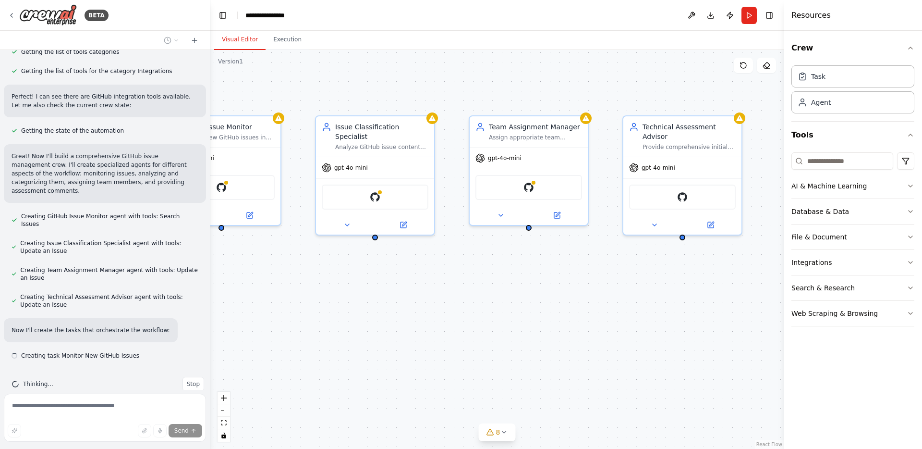
drag, startPoint x: 663, startPoint y: 305, endPoint x: 566, endPoint y: 322, distance: 98.6
click at [566, 322] on div "GitHub Issue Monitor Monitor new GitHub issues in the {repository_name} reposit…" at bounding box center [496, 249] width 573 height 399
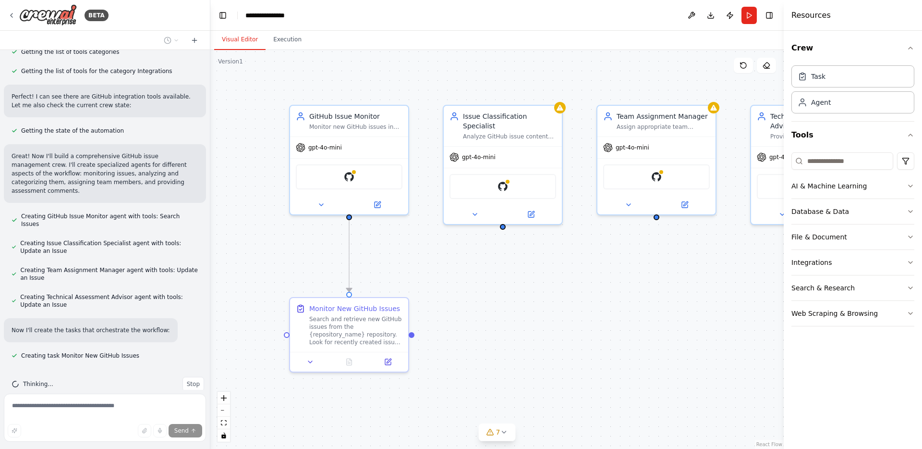
drag, startPoint x: 400, startPoint y: 325, endPoint x: 518, endPoint y: 314, distance: 119.2
click at [518, 314] on div ".deletable-edge-delete-btn { width: 20px; height: 20px; border: 0px solid #ffff…" at bounding box center [496, 249] width 573 height 399
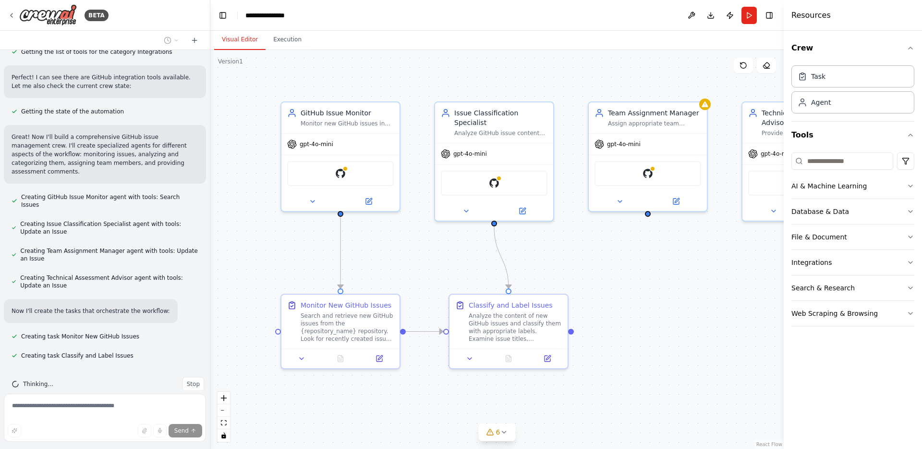
scroll to position [268, 0]
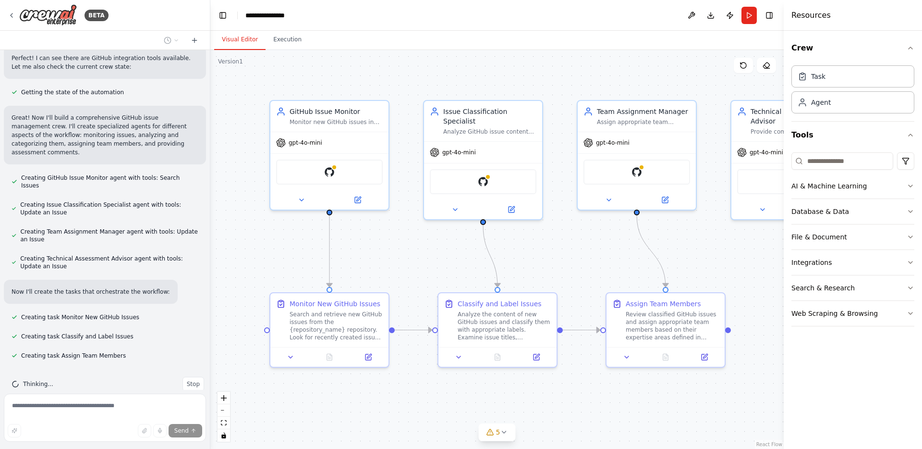
drag, startPoint x: 620, startPoint y: 265, endPoint x: 600, endPoint y: 261, distance: 19.6
click at [600, 261] on div ".deletable-edge-delete-btn { width: 20px; height: 20px; border: 0px solid #ffff…" at bounding box center [496, 249] width 573 height 399
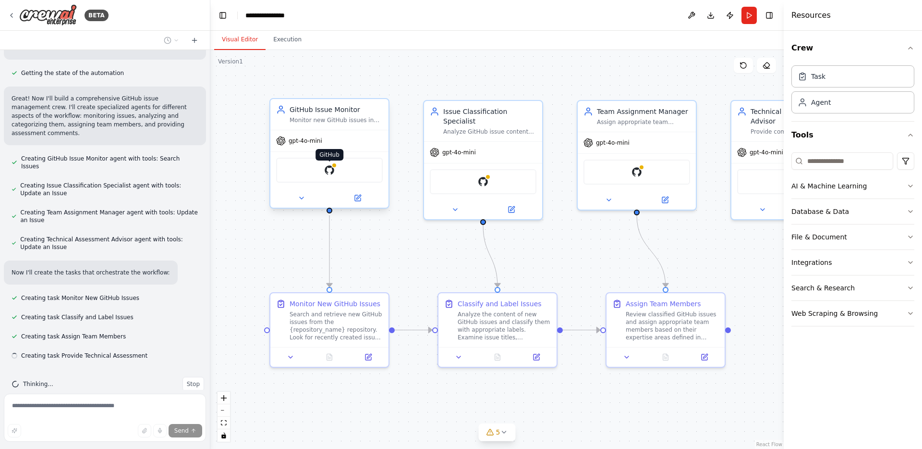
click at [333, 171] on img at bounding box center [330, 170] width 12 height 12
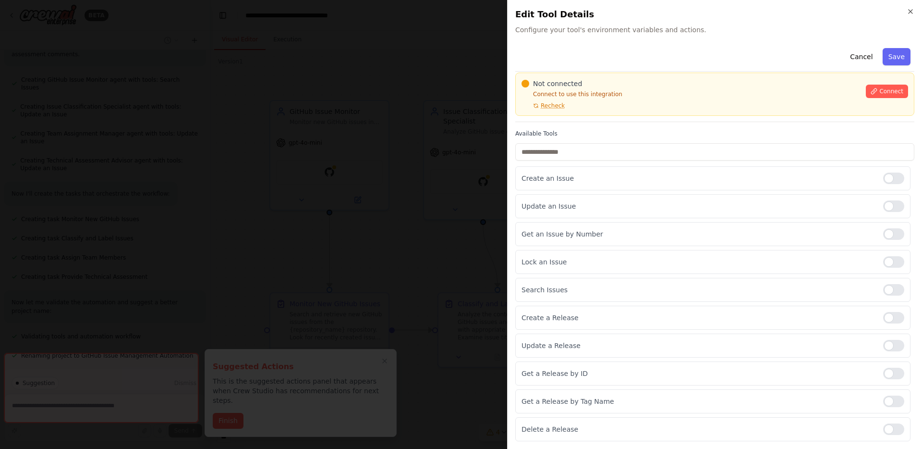
scroll to position [0, 0]
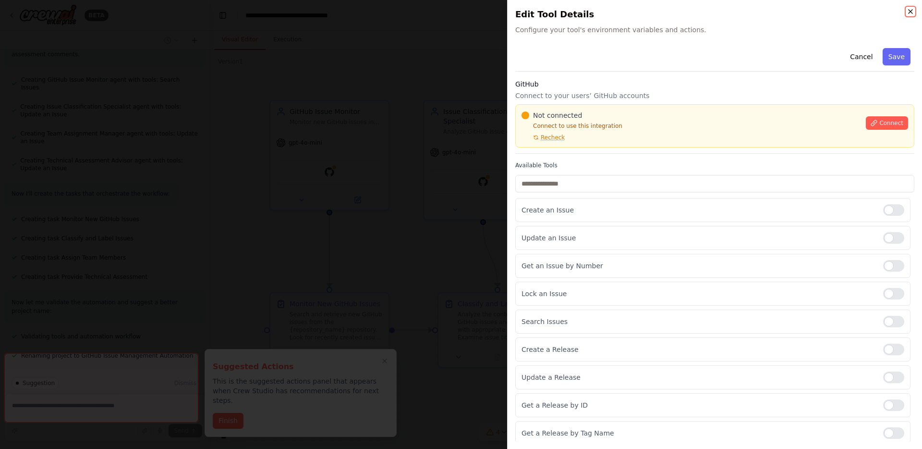
click at [912, 12] on icon "button" at bounding box center [911, 12] width 8 height 8
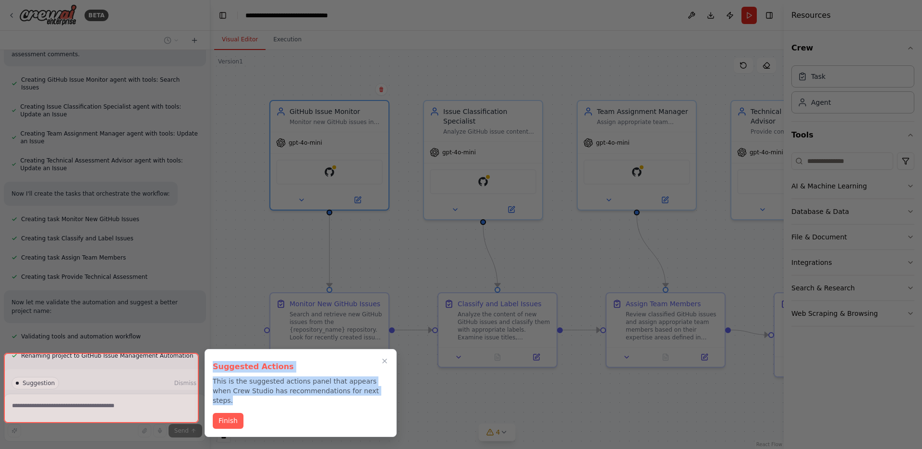
drag, startPoint x: 214, startPoint y: 367, endPoint x: 370, endPoint y: 391, distance: 157.5
click at [370, 391] on div "Suggested Actions This is the suggested actions panel that appears when Crew St…" at bounding box center [301, 381] width 176 height 48
click at [370, 391] on p "This is the suggested actions panel that appears when Crew Studio has recommend…" at bounding box center [301, 390] width 176 height 29
drag, startPoint x: 371, startPoint y: 391, endPoint x: 213, endPoint y: 367, distance: 160.3
click at [213, 367] on div "Suggested Actions This is the suggested actions panel that appears when Crew St…" at bounding box center [301, 381] width 176 height 48
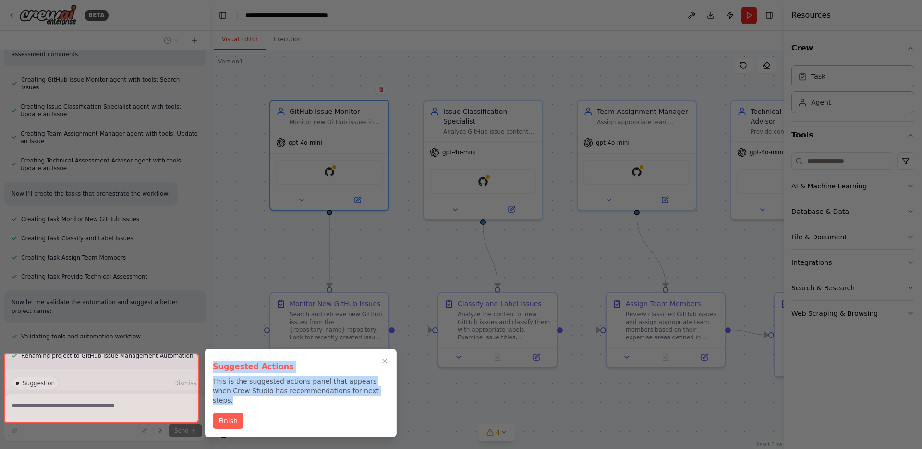
click at [213, 367] on h3 "Suggested Actions" at bounding box center [301, 367] width 176 height 12
drag, startPoint x: 213, startPoint y: 366, endPoint x: 369, endPoint y: 394, distance: 158.5
click at [369, 394] on div "Suggested Actions This is the suggested actions panel that appears when Crew St…" at bounding box center [301, 381] width 176 height 48
click at [369, 394] on p "This is the suggested actions panel that appears when Crew Studio has recommend…" at bounding box center [301, 390] width 176 height 29
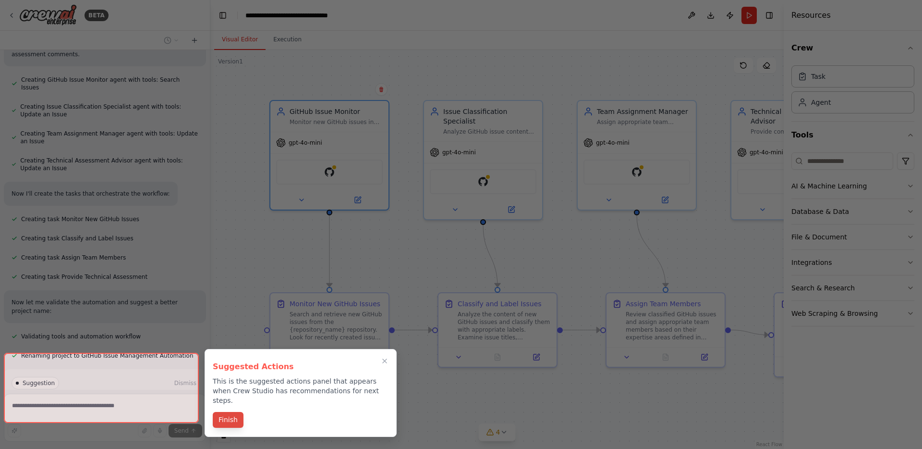
click at [236, 412] on button "Finish" at bounding box center [228, 420] width 31 height 16
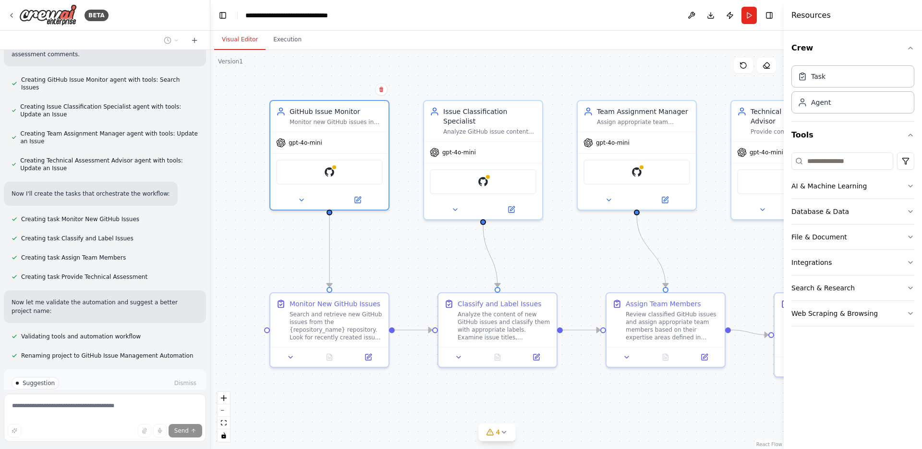
drag, startPoint x: 207, startPoint y: 320, endPoint x: 207, endPoint y: 339, distance: 18.3
click at [207, 339] on div "BETA Build a crew that monitors new GitHub issues in my repository, automatical…" at bounding box center [461, 224] width 922 height 449
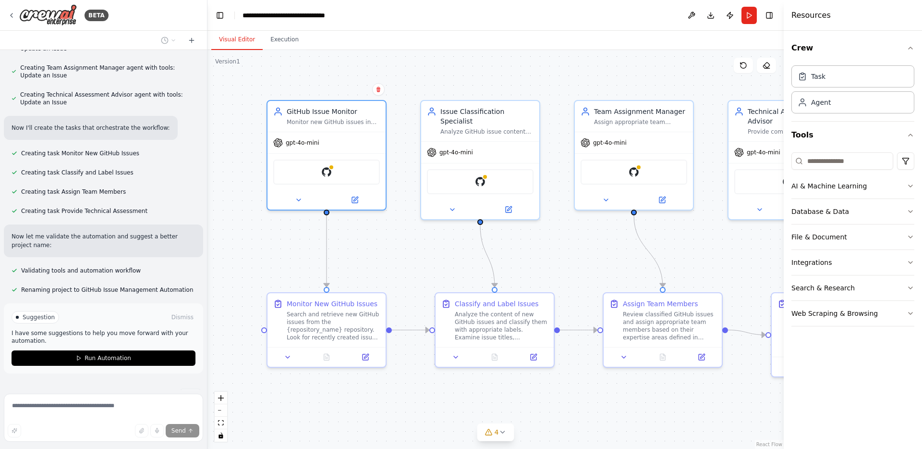
scroll to position [451, 0]
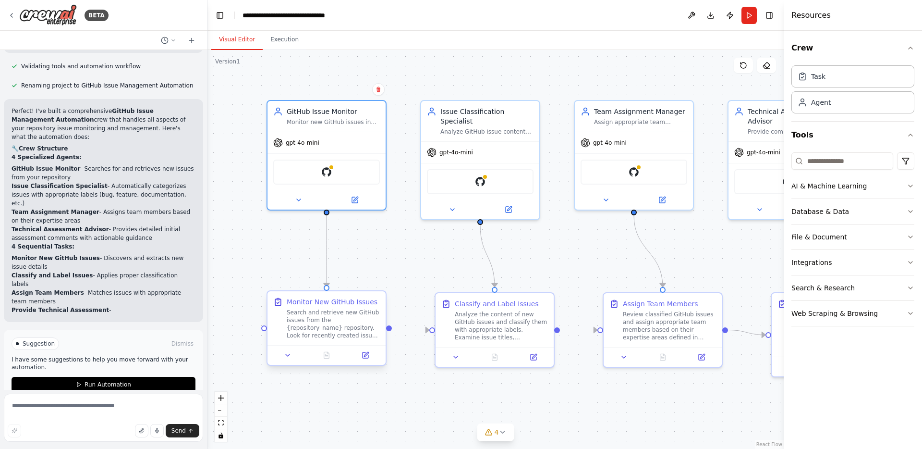
click at [343, 323] on div "Search and retrieve new GitHub issues from the {repository_name} repository. Lo…" at bounding box center [333, 323] width 93 height 31
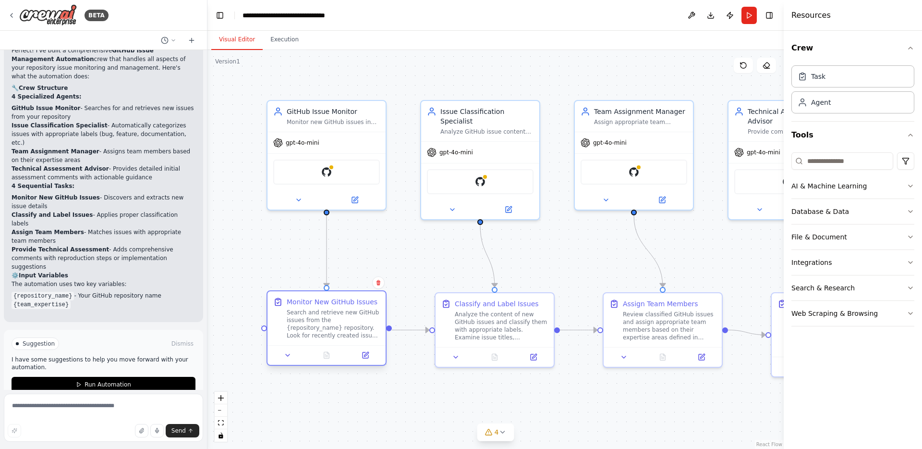
click at [335, 320] on div "Search and retrieve new GitHub issues from the {repository_name} repository. Lo…" at bounding box center [333, 323] width 93 height 31
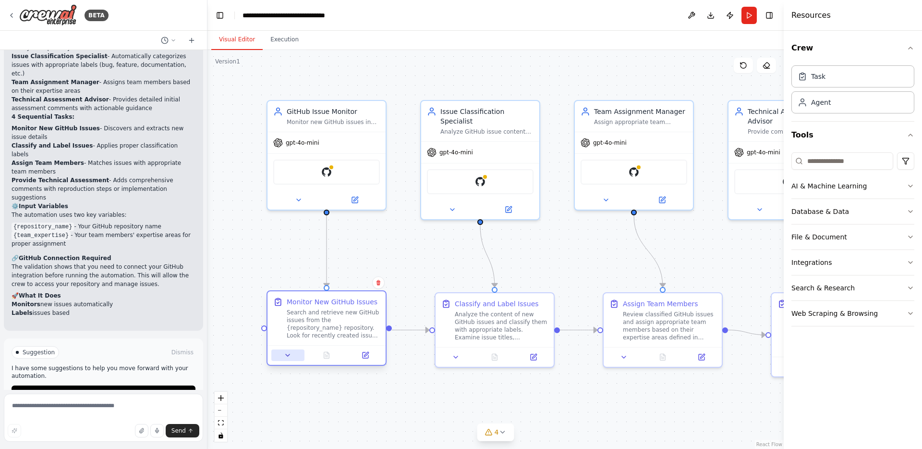
click at [291, 355] on icon at bounding box center [288, 355] width 8 height 8
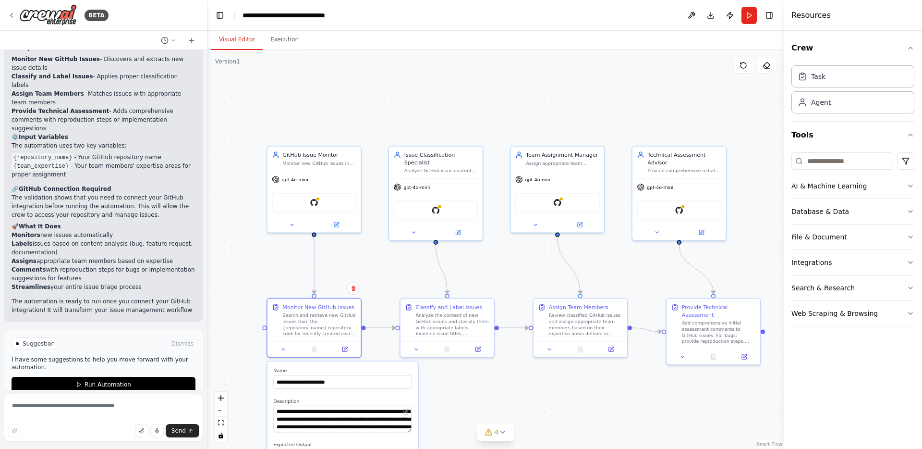
scroll to position [843, 0]
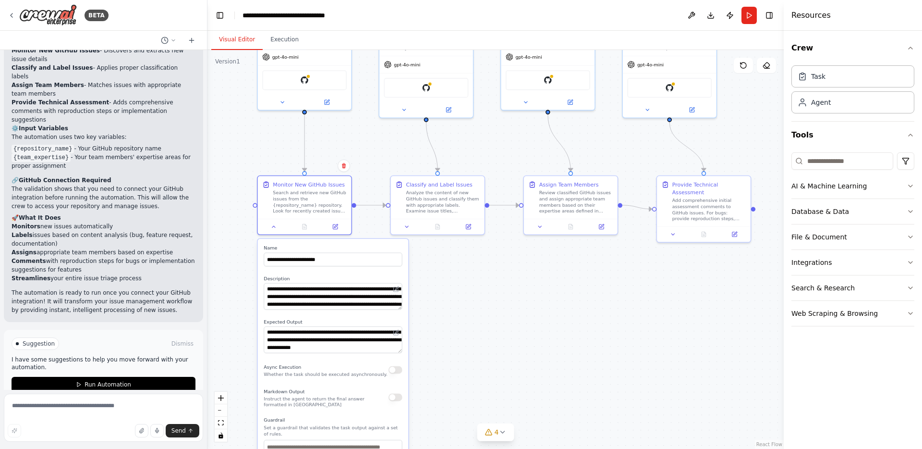
drag, startPoint x: 449, startPoint y: 403, endPoint x: 439, endPoint y: 280, distance: 122.9
click at [439, 280] on div ".deletable-edge-delete-btn { width: 20px; height: 20px; border: 0px solid #ffff…" at bounding box center [495, 249] width 576 height 399
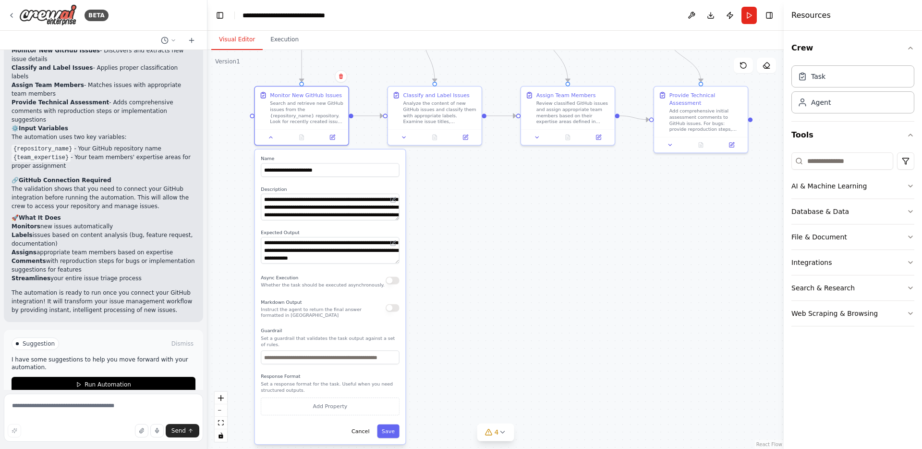
drag, startPoint x: 436, startPoint y: 394, endPoint x: 428, endPoint y: 419, distance: 26.0
click at [428, 418] on div ".deletable-edge-delete-btn { width: 20px; height: 20px; border: 0px solid #ffff…" at bounding box center [495, 249] width 576 height 399
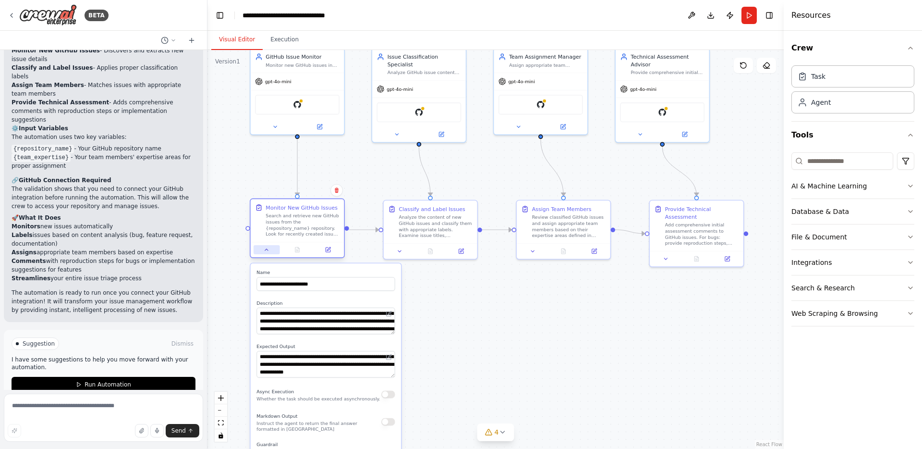
click at [264, 250] on icon at bounding box center [267, 249] width 6 height 6
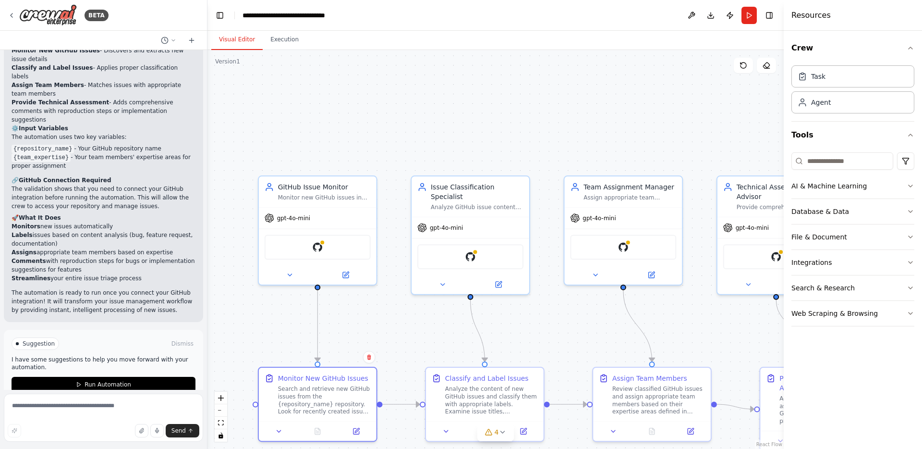
drag, startPoint x: 519, startPoint y: 131, endPoint x: 571, endPoint y: 341, distance: 216.3
click at [571, 341] on div ".deletable-edge-delete-btn { width: 20px; height: 20px; border: 0px solid #ffff…" at bounding box center [495, 249] width 576 height 399
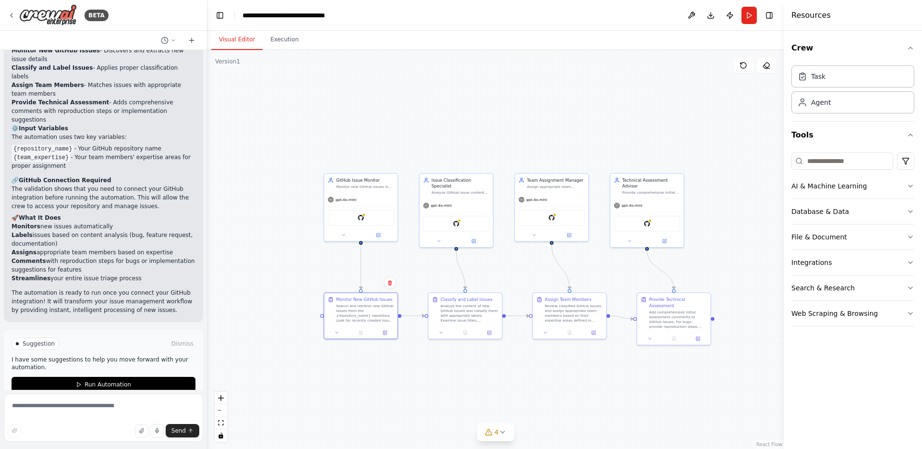
drag, startPoint x: 651, startPoint y: 305, endPoint x: 606, endPoint y: 257, distance: 65.9
click at [606, 257] on div ".deletable-edge-delete-btn { width: 20px; height: 20px; border: 0px solid #ffff…" at bounding box center [495, 249] width 576 height 399
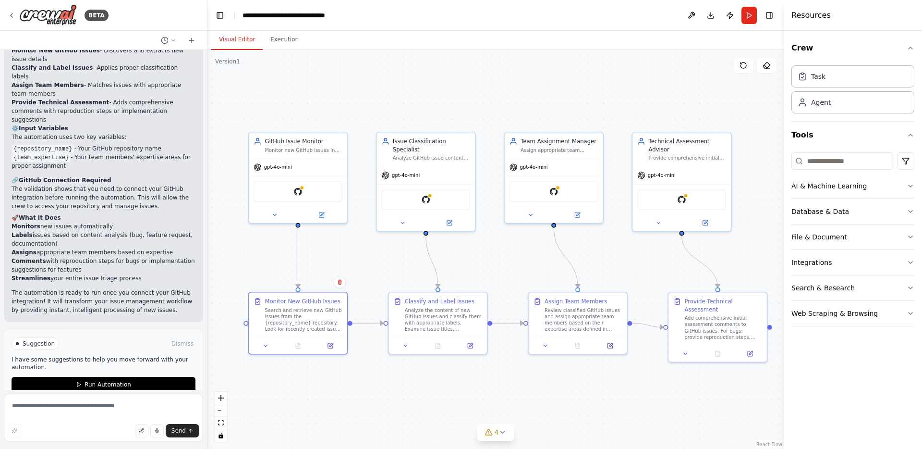
drag, startPoint x: 389, startPoint y: 118, endPoint x: 391, endPoint y: 109, distance: 9.3
click at [391, 109] on div ".deletable-edge-delete-btn { width: 20px; height: 20px; border: 0px solid #ffff…" at bounding box center [495, 249] width 576 height 399
click at [894, 186] on button "AI & Machine Learning" at bounding box center [853, 185] width 123 height 25
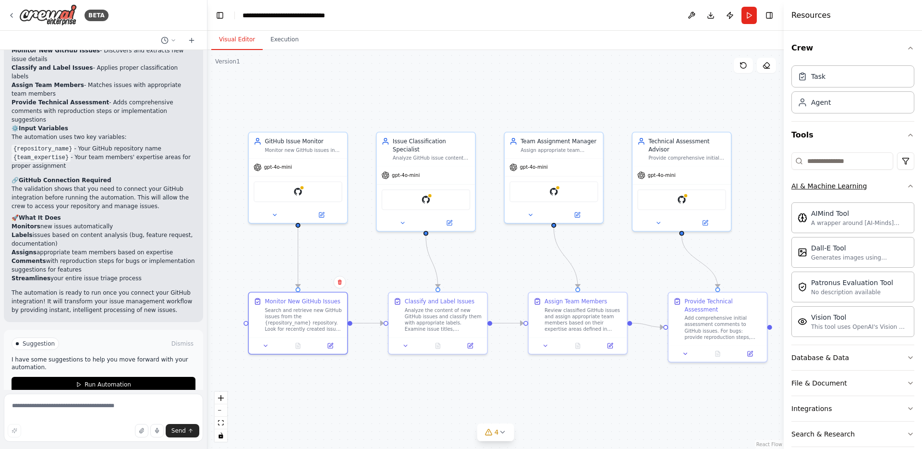
click at [878, 184] on button "AI & Machine Learning" at bounding box center [853, 185] width 123 height 25
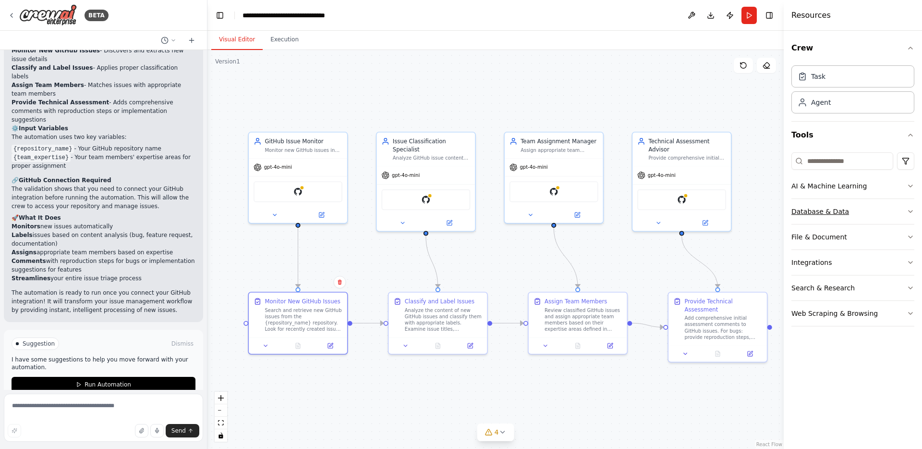
click at [868, 207] on button "Database & Data" at bounding box center [853, 211] width 123 height 25
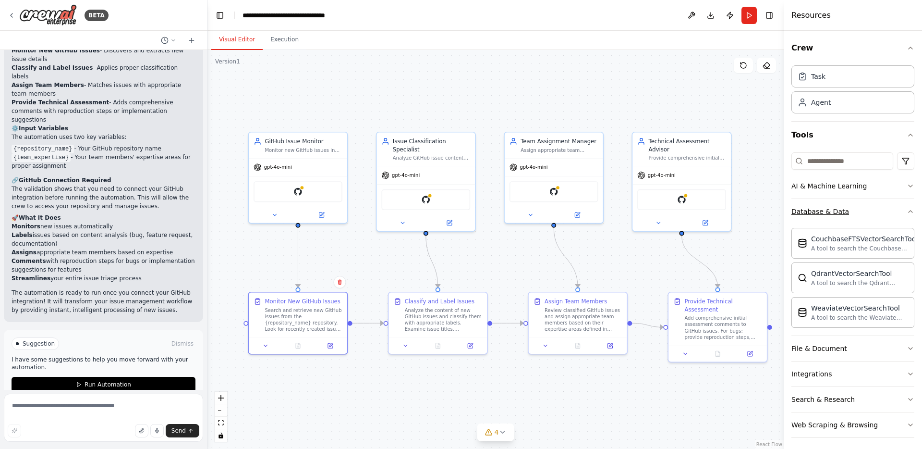
click at [866, 209] on button "Database & Data" at bounding box center [853, 211] width 123 height 25
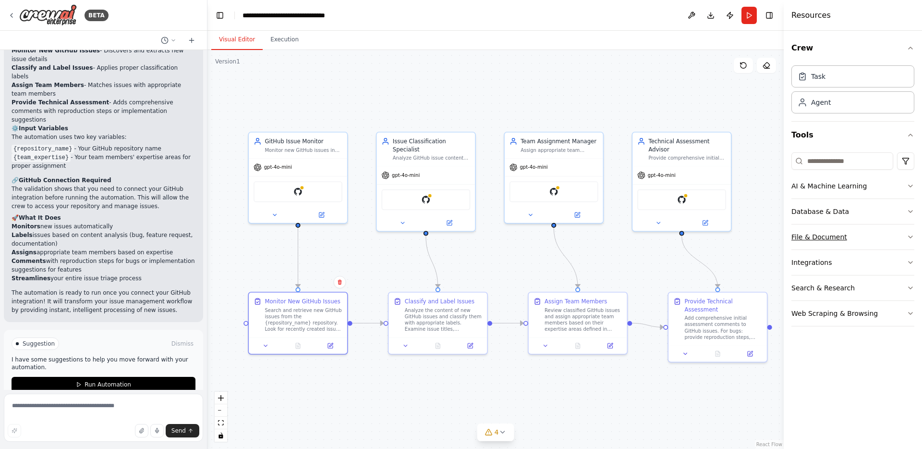
click at [851, 236] on button "File & Document" at bounding box center [853, 236] width 123 height 25
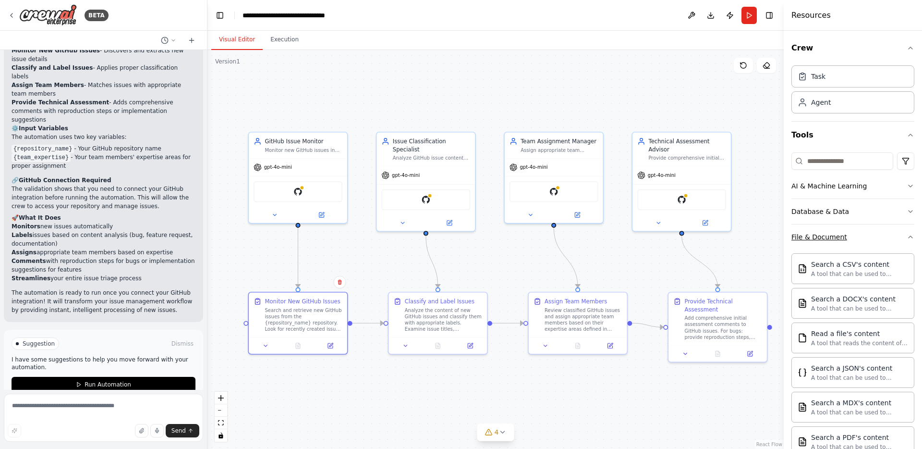
click at [853, 234] on button "File & Document" at bounding box center [853, 236] width 123 height 25
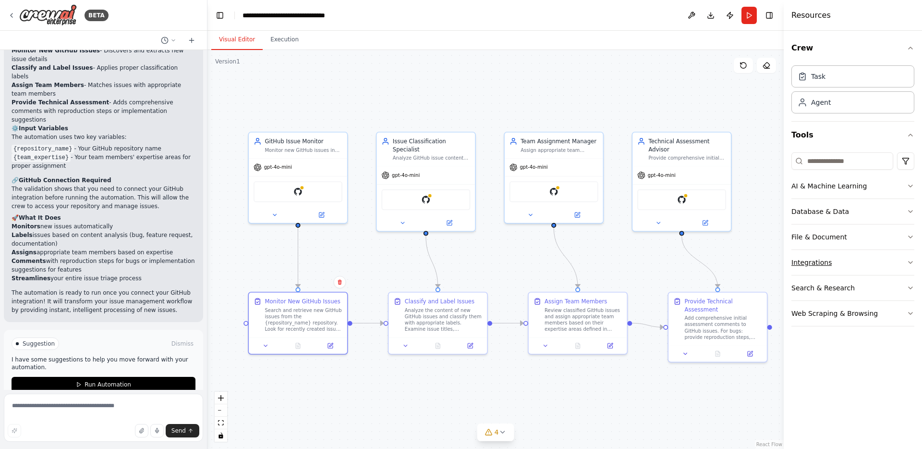
click at [845, 259] on button "Integrations" at bounding box center [853, 262] width 123 height 25
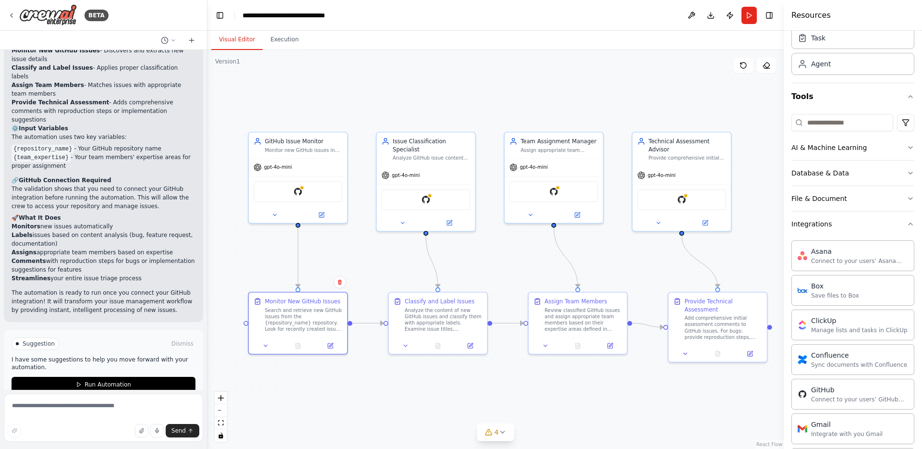
scroll to position [25, 0]
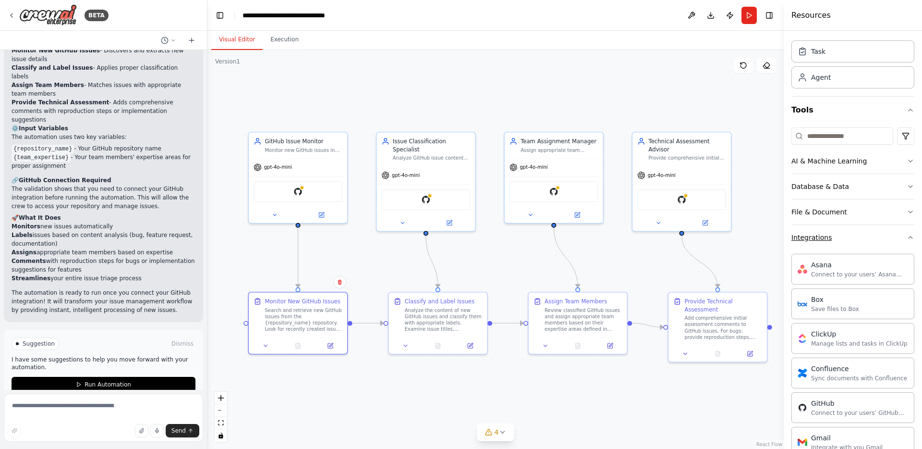
click at [826, 235] on div "Integrations" at bounding box center [812, 237] width 40 height 10
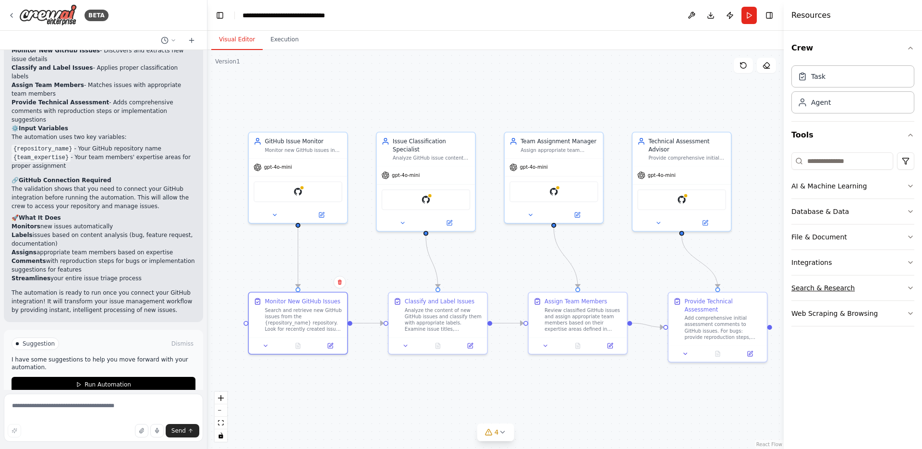
click at [836, 289] on div "Search & Research" at bounding box center [823, 288] width 63 height 10
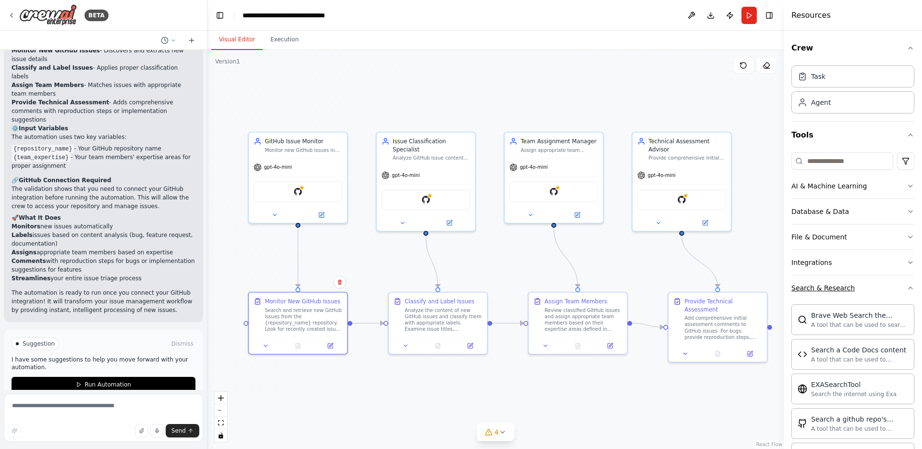
click at [834, 281] on button "Search & Research" at bounding box center [853, 287] width 123 height 25
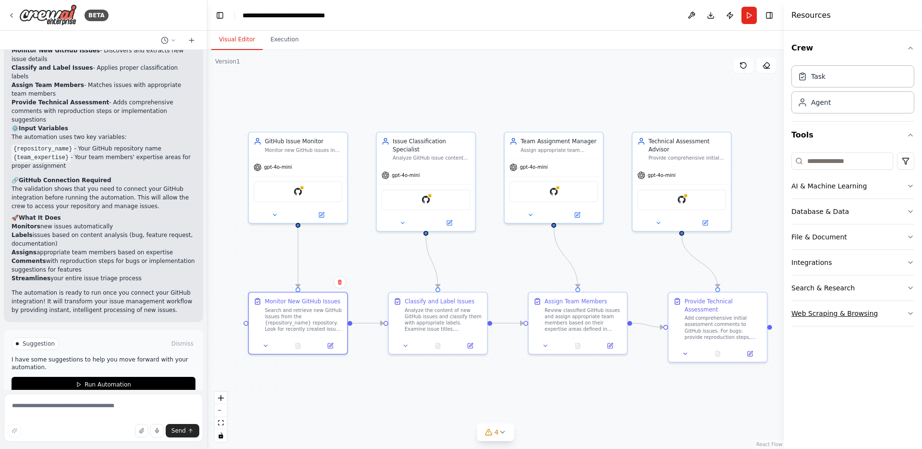
click at [830, 315] on div "Web Scraping & Browsing" at bounding box center [835, 313] width 86 height 10
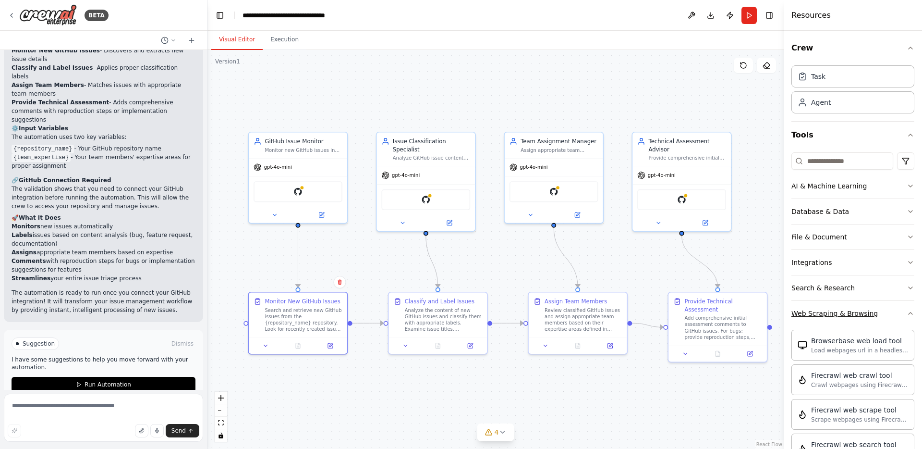
click at [850, 306] on button "Web Scraping & Browsing" at bounding box center [853, 313] width 123 height 25
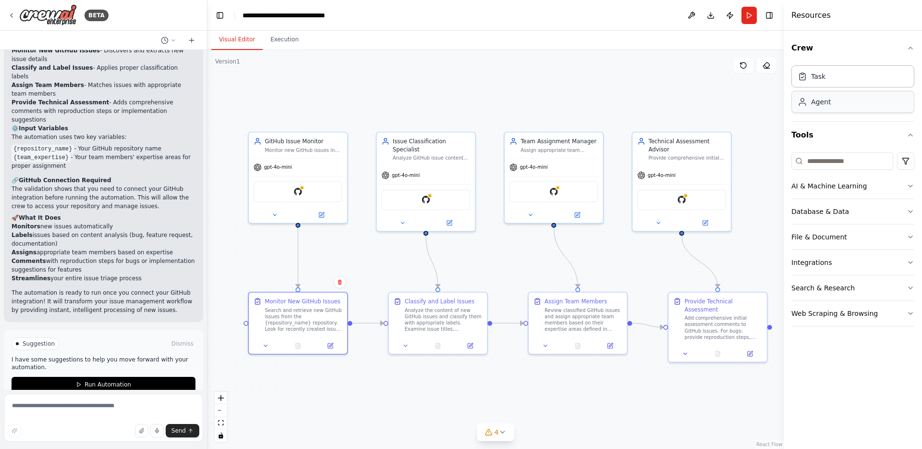
click at [828, 106] on div "Agent" at bounding box center [821, 102] width 20 height 10
click at [836, 77] on div "Task" at bounding box center [853, 76] width 123 height 22
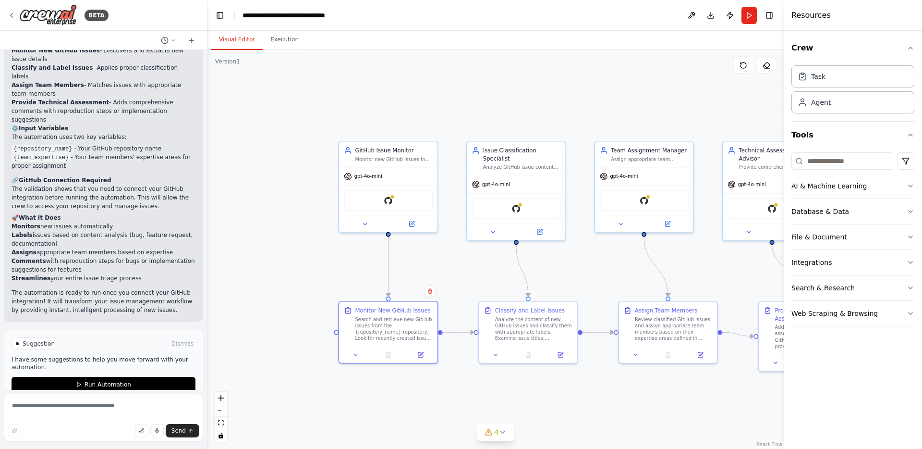
drag, startPoint x: 294, startPoint y: 95, endPoint x: 385, endPoint y: 104, distance: 91.2
click at [385, 104] on div ".deletable-edge-delete-btn { width: 20px; height: 20px; border: 0px solid #ffff…" at bounding box center [495, 249] width 576 height 399
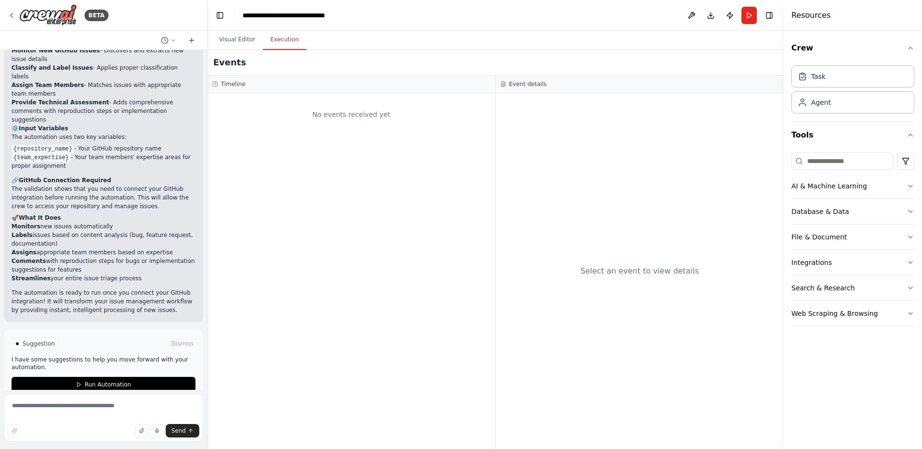
click at [279, 39] on button "Execution" at bounding box center [285, 40] width 44 height 20
click at [232, 38] on button "Visual Editor" at bounding box center [236, 40] width 51 height 20
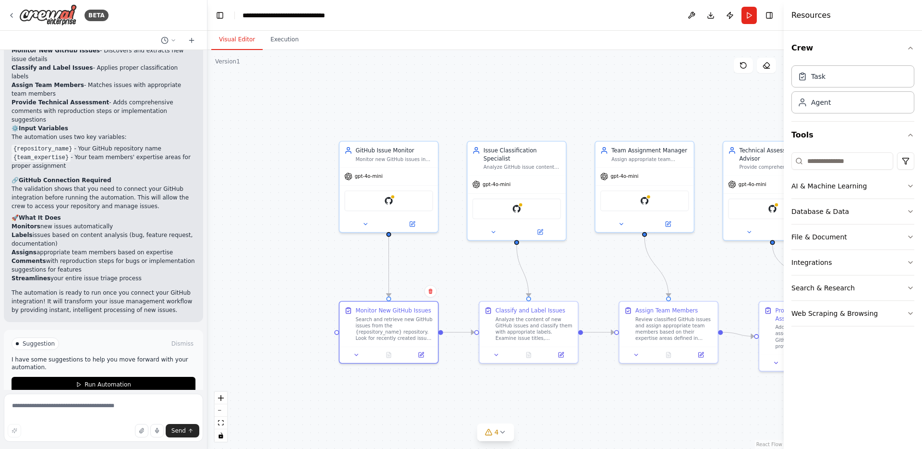
click at [374, 118] on div ".deletable-edge-delete-btn { width: 20px; height: 20px; border: 0px solid #ffff…" at bounding box center [495, 249] width 576 height 399
click at [504, 101] on div ".deletable-edge-delete-btn { width: 20px; height: 20px; border: 0px solid #ffff…" at bounding box center [495, 249] width 576 height 399
click at [390, 170] on div "gpt-4o-mini" at bounding box center [389, 175] width 98 height 18
click at [504, 110] on div ".deletable-edge-delete-btn { width: 20px; height: 20px; border: 0px solid #ffff…" at bounding box center [495, 249] width 576 height 399
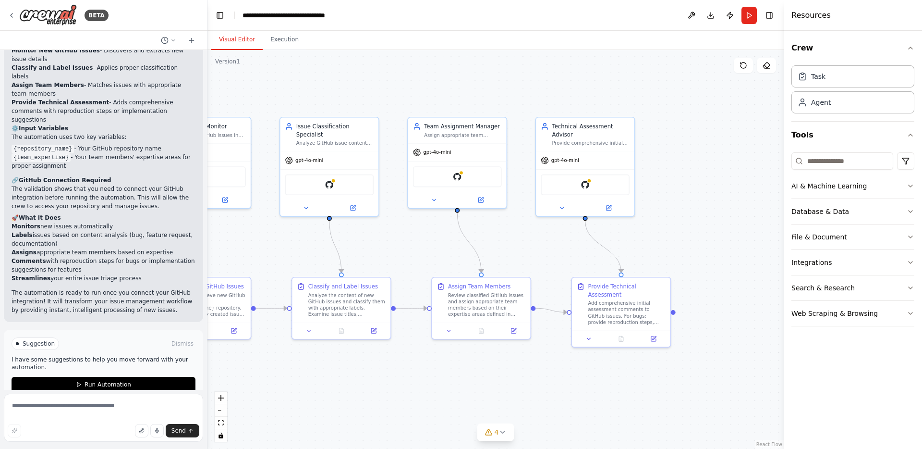
drag, startPoint x: 627, startPoint y: 114, endPoint x: 439, endPoint y: 90, distance: 188.9
click at [439, 90] on div ".deletable-edge-delete-btn { width: 20px; height: 20px; border: 0px solid #ffff…" at bounding box center [495, 249] width 576 height 399
click at [505, 432] on icon at bounding box center [503, 432] width 8 height 8
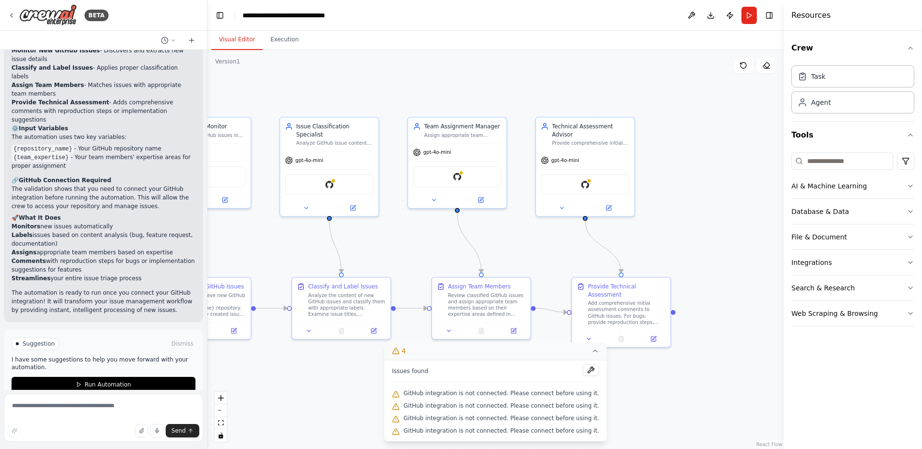
click at [641, 396] on div ".deletable-edge-delete-btn { width: 20px; height: 20px; border: 0px solid #ffff…" at bounding box center [495, 249] width 576 height 399
click at [369, 84] on div ".deletable-edge-delete-btn { width: 20px; height: 20px; border: 0px solid #ffff…" at bounding box center [495, 249] width 576 height 399
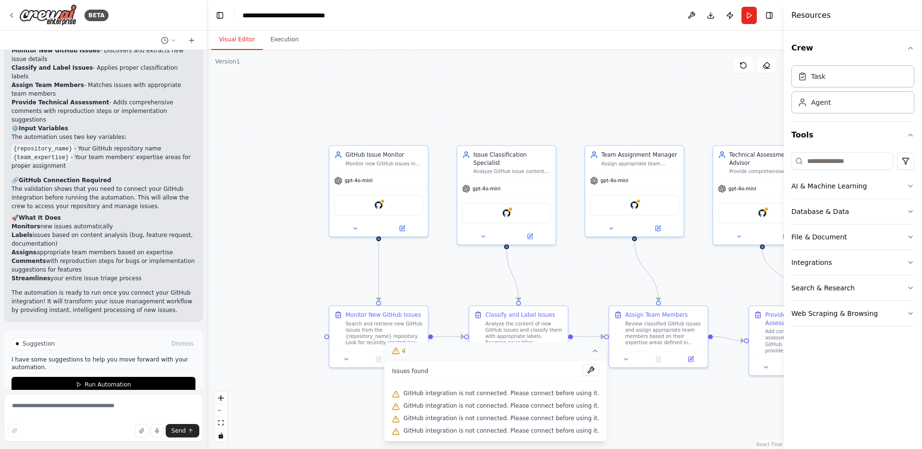
drag, startPoint x: 349, startPoint y: 82, endPoint x: 540, endPoint y: 115, distance: 194.0
click at [532, 110] on div ".deletable-edge-delete-btn { width: 20px; height: 20px; border: 0px solid #ffff…" at bounding box center [495, 249] width 576 height 399
click at [592, 350] on icon at bounding box center [596, 351] width 8 height 8
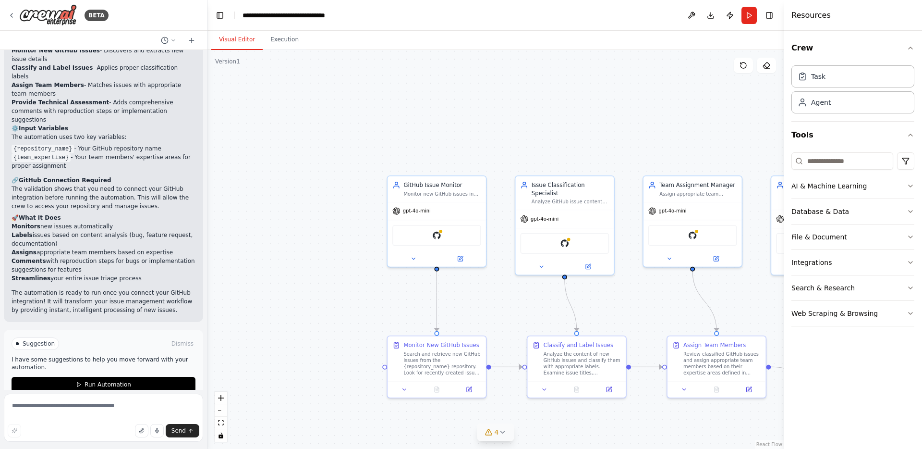
drag, startPoint x: 365, startPoint y: 83, endPoint x: 437, endPoint y: 122, distance: 81.9
click at [437, 122] on div ".deletable-edge-delete-btn { width: 20px; height: 20px; border: 0px solid #ffff…" at bounding box center [495, 249] width 576 height 399
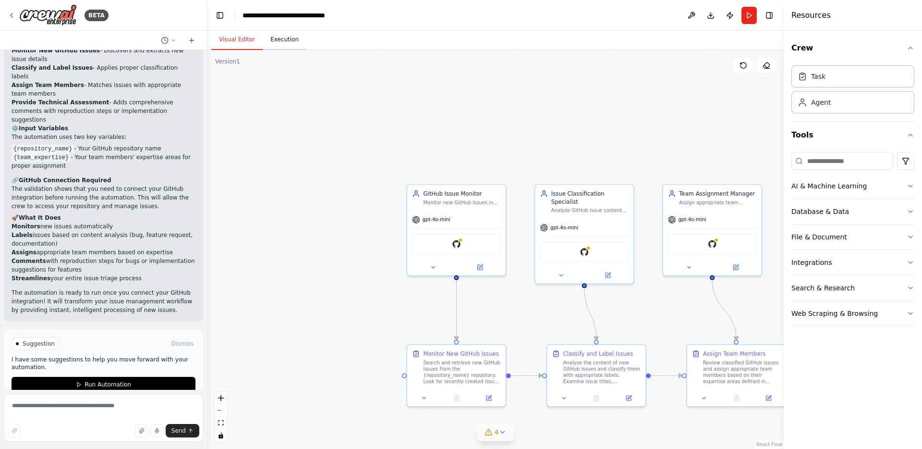
click at [282, 37] on button "Execution" at bounding box center [285, 40] width 44 height 20
click at [236, 37] on button "Visual Editor" at bounding box center [236, 40] width 51 height 20
click at [693, 14] on button at bounding box center [691, 15] width 15 height 17
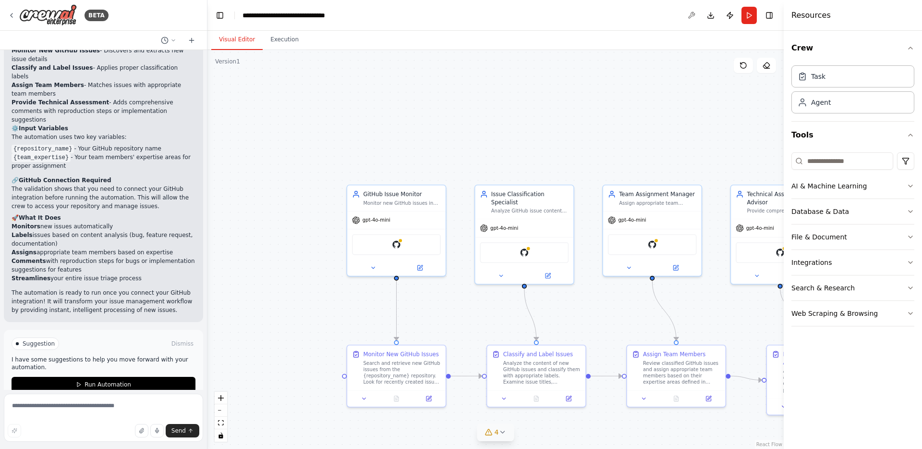
drag, startPoint x: 630, startPoint y: 109, endPoint x: 570, endPoint y: 110, distance: 60.0
click at [570, 110] on div ".deletable-edge-delete-btn { width: 20px; height: 20px; border: 0px solid #ffff…" at bounding box center [495, 249] width 576 height 399
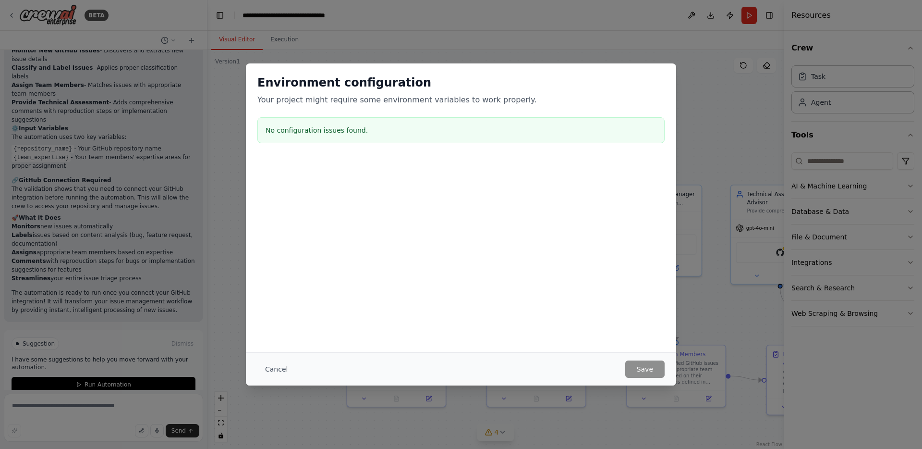
click at [273, 369] on button "Cancel" at bounding box center [276, 368] width 38 height 17
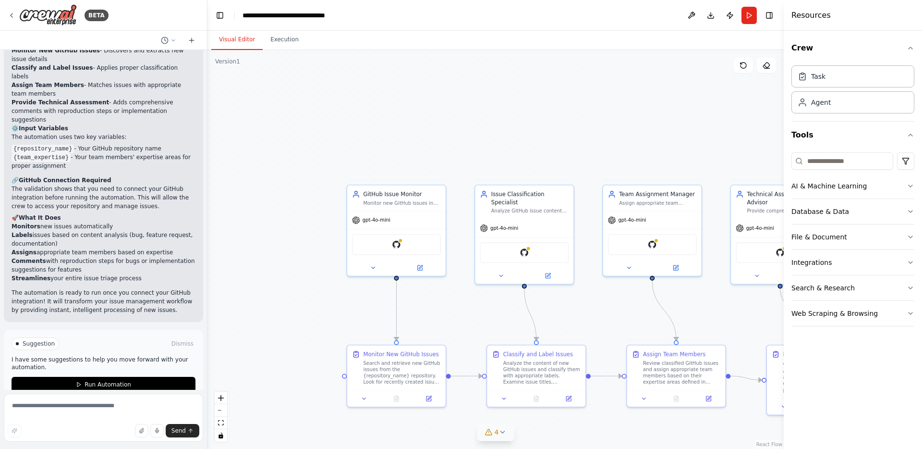
click at [309, 120] on div ".deletable-edge-delete-btn { width: 20px; height: 20px; border: 0px solid #ffff…" at bounding box center [495, 249] width 576 height 399
click at [9, 13] on icon at bounding box center [12, 16] width 8 height 8
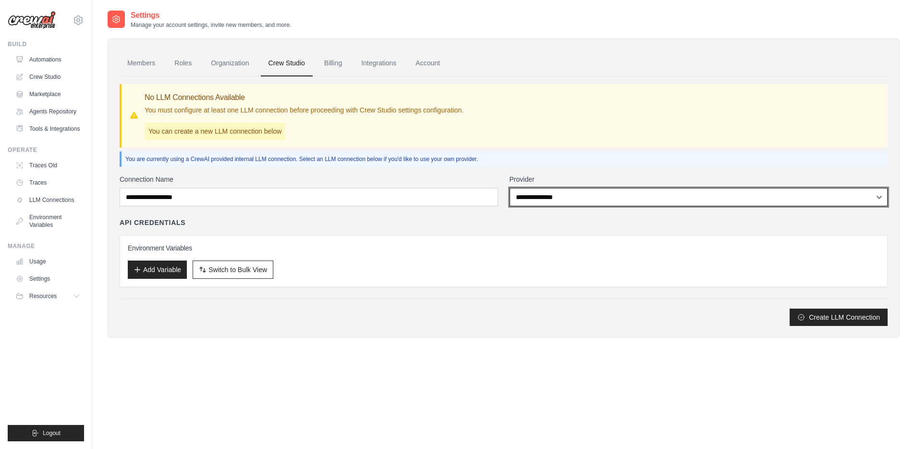
click at [881, 195] on select "**********" at bounding box center [699, 197] width 378 height 18
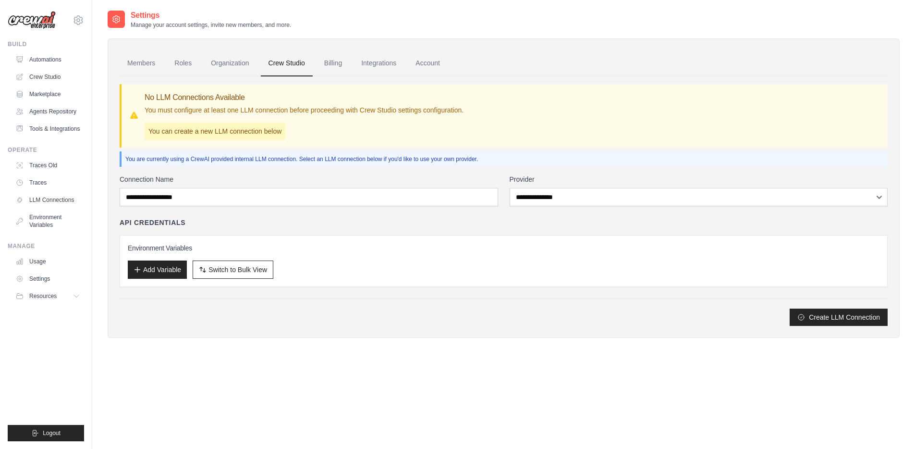
click at [362, 176] on label "Connection Name" at bounding box center [309, 179] width 378 height 10
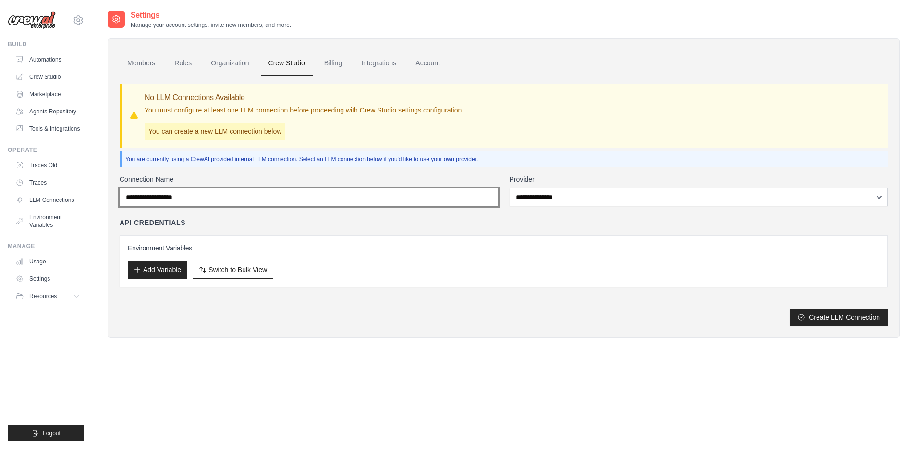
click at [362, 188] on input "Connection Name" at bounding box center [309, 197] width 378 height 18
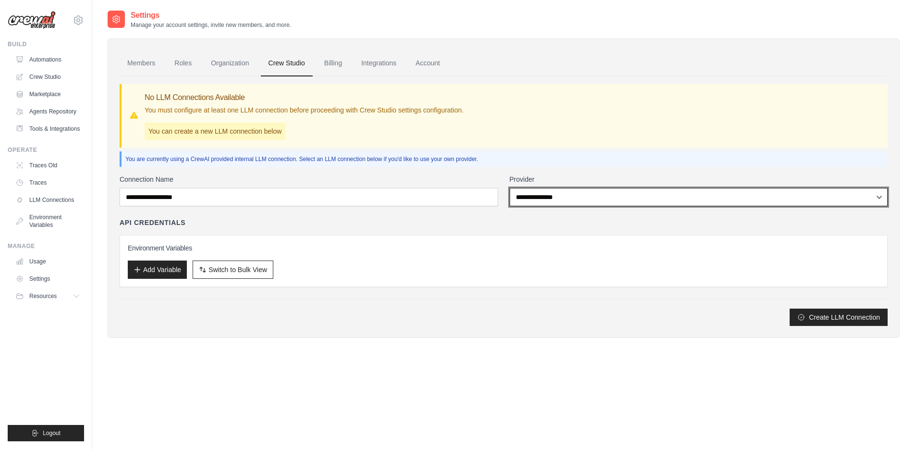
click at [603, 199] on select "**********" at bounding box center [699, 197] width 378 height 18
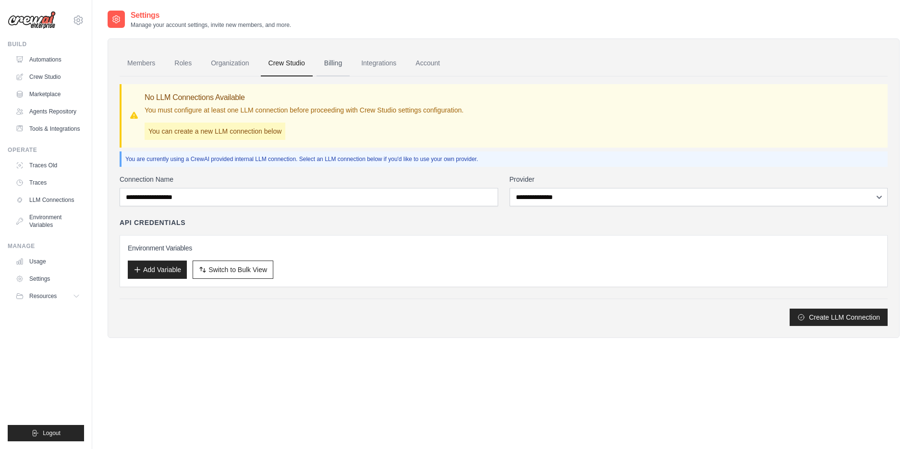
click at [335, 60] on link "Billing" at bounding box center [333, 63] width 33 height 26
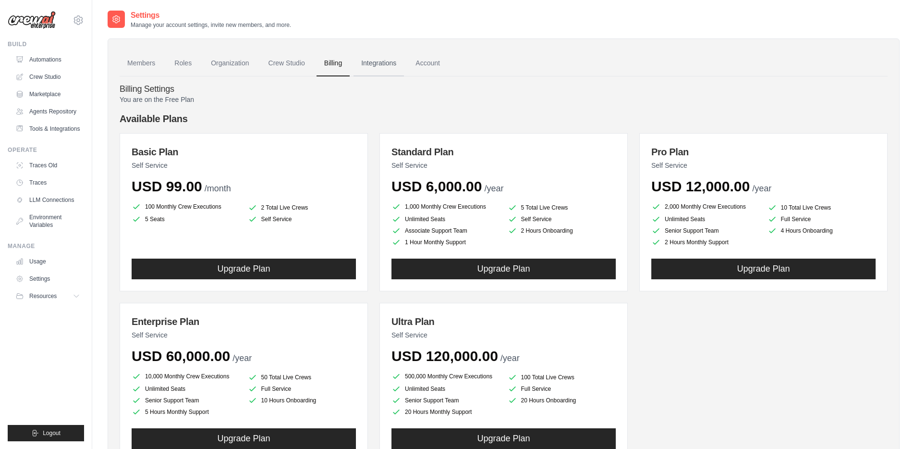
click at [365, 58] on link "Integrations" at bounding box center [379, 63] width 50 height 26
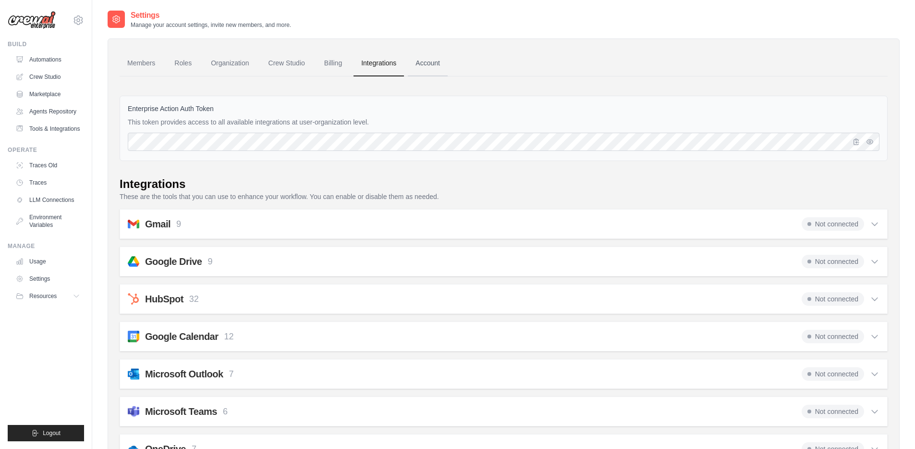
click at [418, 66] on link "Account" at bounding box center [428, 63] width 40 height 26
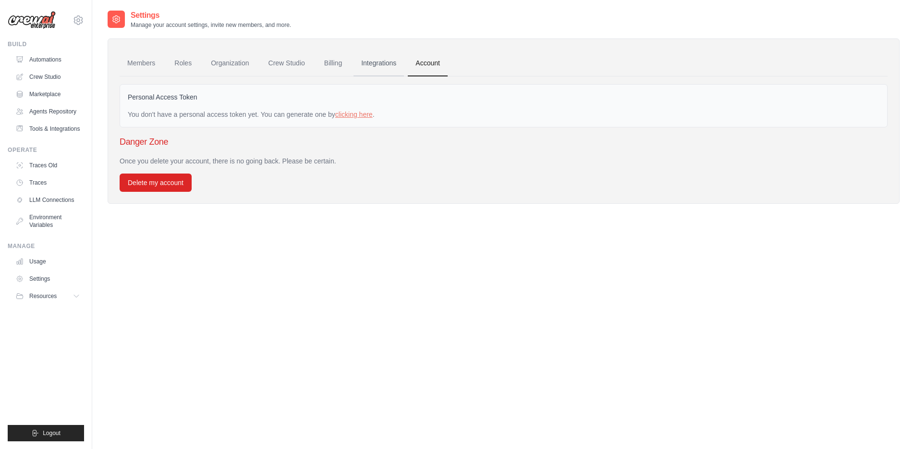
click at [376, 65] on link "Integrations" at bounding box center [379, 63] width 50 height 26
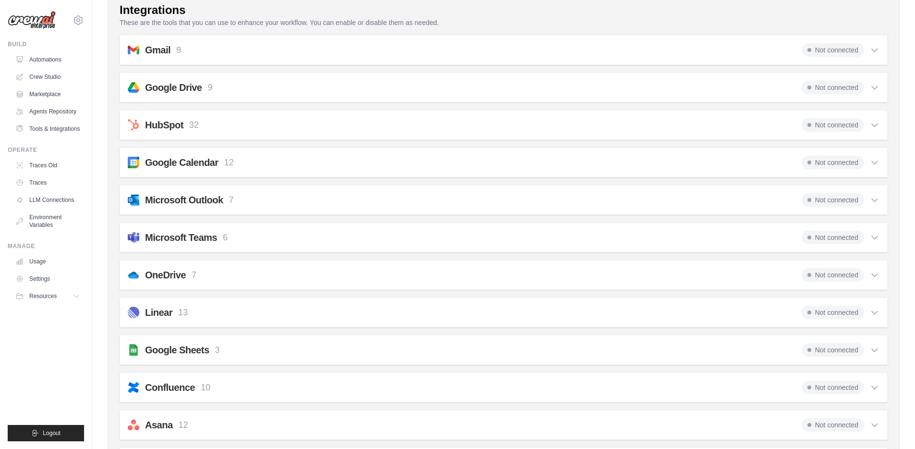
scroll to position [116, 0]
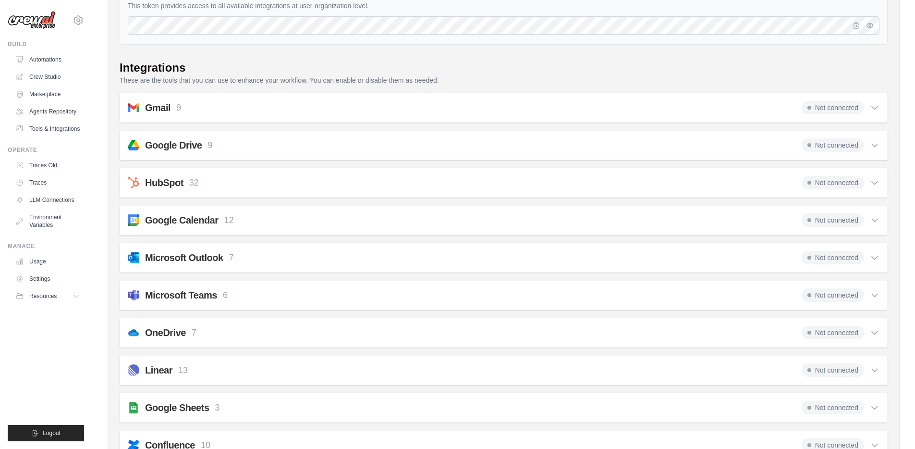
click at [876, 110] on icon at bounding box center [875, 108] width 10 height 10
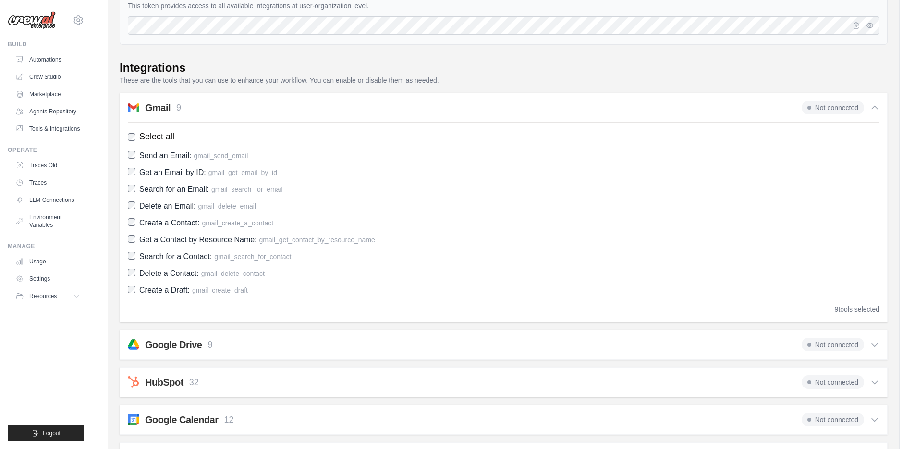
click at [869, 104] on div "Not connected" at bounding box center [841, 107] width 78 height 13
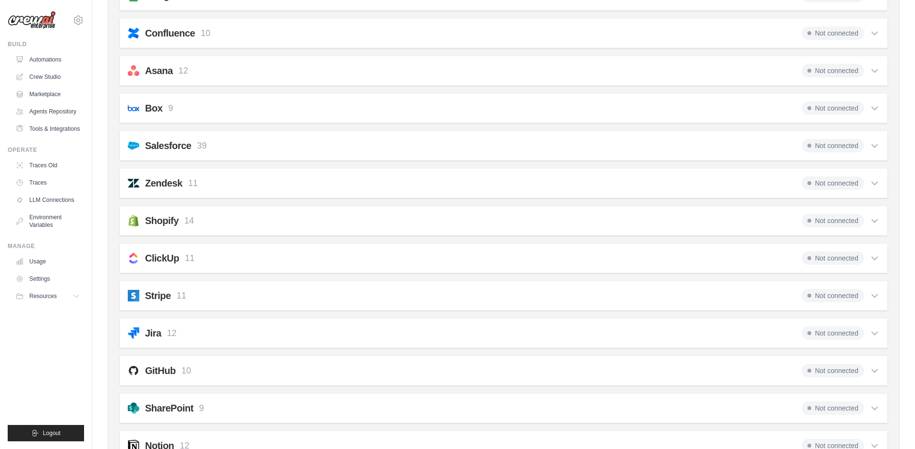
scroll to position [599, 0]
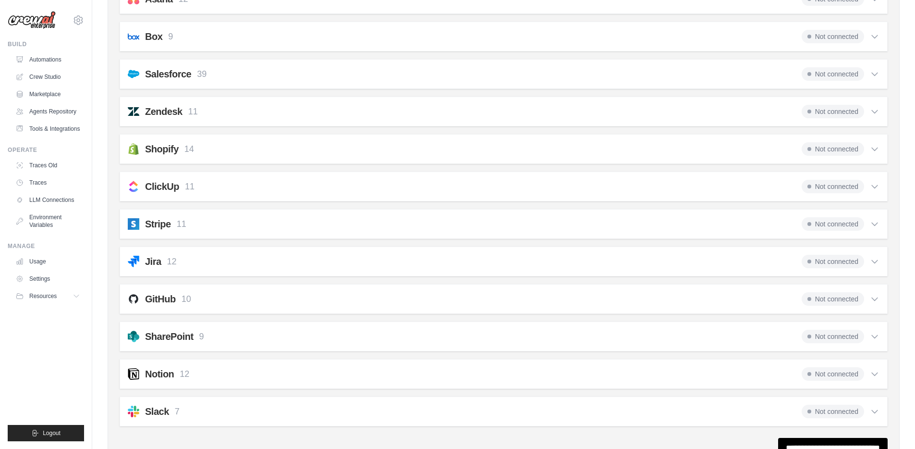
click at [873, 408] on icon at bounding box center [875, 411] width 10 height 10
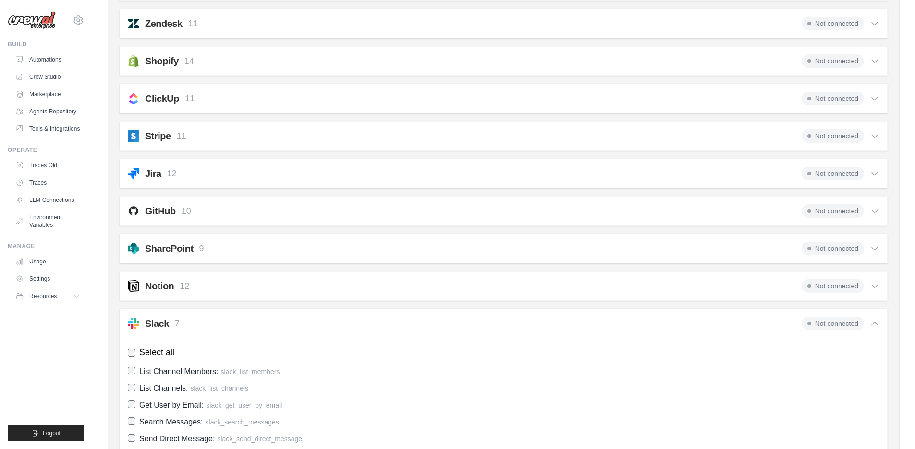
scroll to position [778, 0]
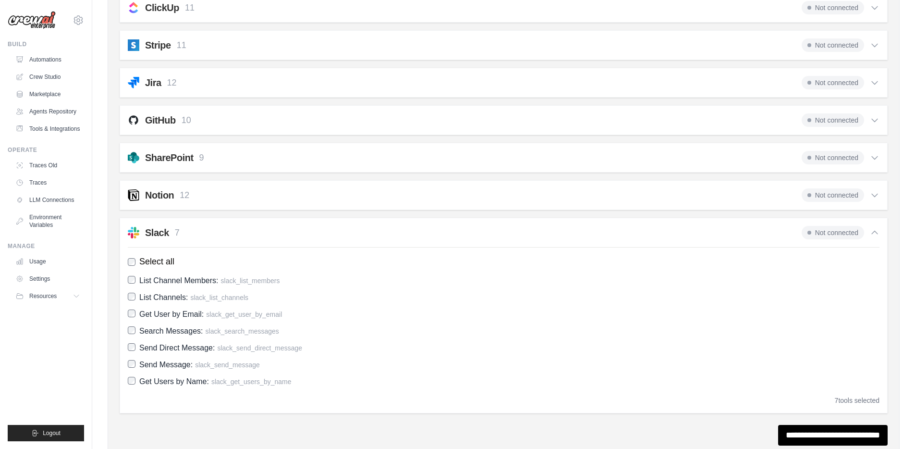
click at [875, 232] on icon at bounding box center [875, 233] width 10 height 10
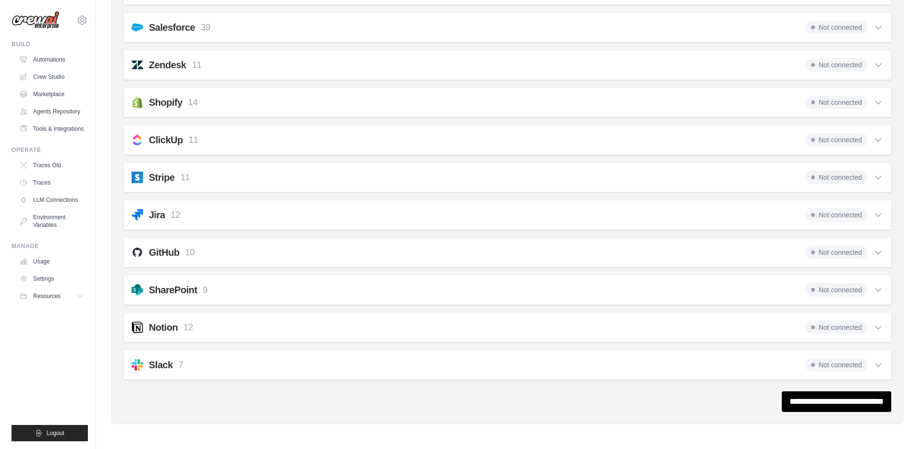
scroll to position [0, 0]
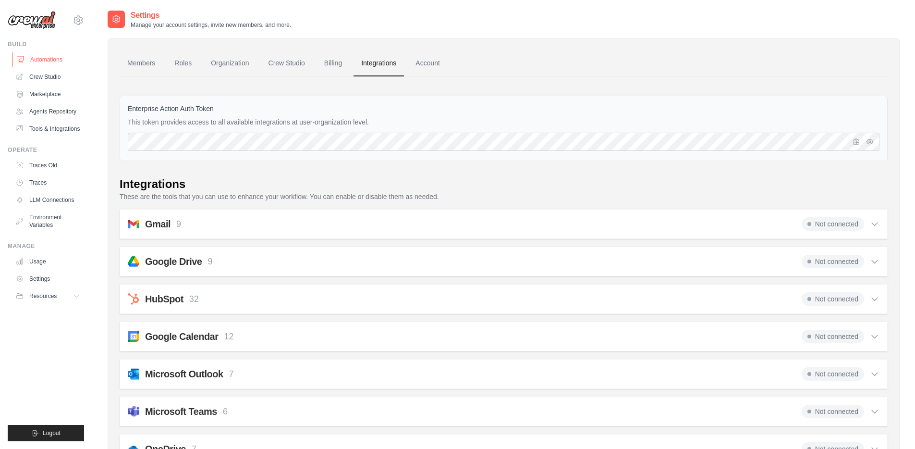
click at [57, 59] on link "Automations" at bounding box center [48, 59] width 73 height 15
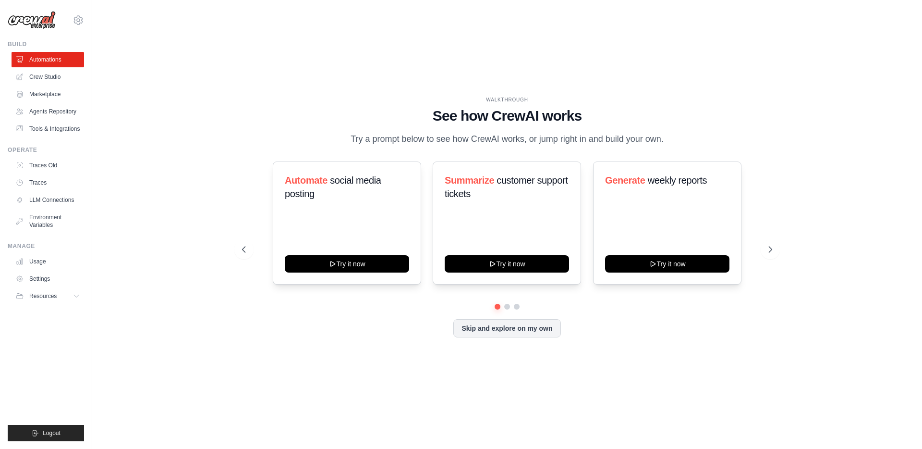
drag, startPoint x: 462, startPoint y: 97, endPoint x: 659, endPoint y: 139, distance: 202.4
click at [659, 139] on div "WALKTHROUGH See how [PERSON_NAME] works Try a prompt below to see how [PERSON_N…" at bounding box center [507, 121] width 530 height 50
click at [659, 139] on p "Try a prompt below to see how CrewAI works, or jump right in and build your own." at bounding box center [507, 139] width 323 height 14
drag, startPoint x: 656, startPoint y: 139, endPoint x: 464, endPoint y: 96, distance: 196.9
click at [464, 96] on div "WALKTHROUGH See how [PERSON_NAME] works Try a prompt below to see how [PERSON_N…" at bounding box center [507, 121] width 530 height 50
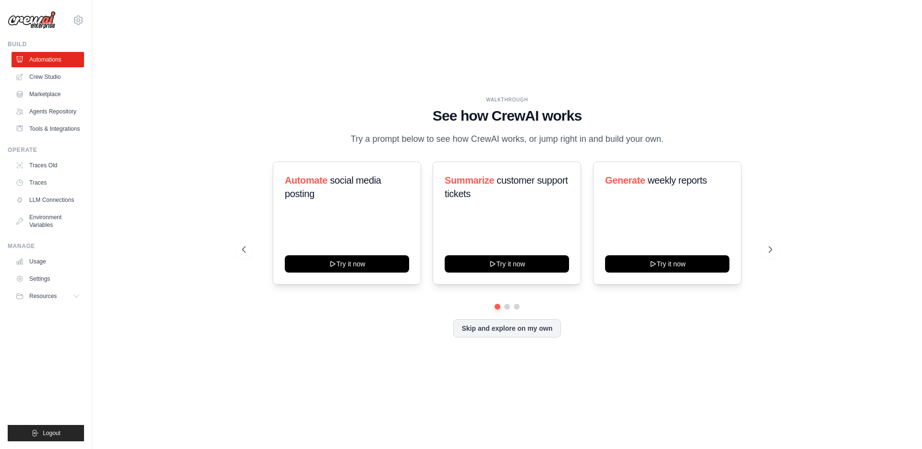
click at [464, 96] on div "WALKTHROUGH" at bounding box center [507, 99] width 530 height 7
drag, startPoint x: 422, startPoint y: 98, endPoint x: 673, endPoint y: 139, distance: 254.1
click at [673, 139] on div "WALKTHROUGH See how [PERSON_NAME] works Try a prompt below to see how [PERSON_N…" at bounding box center [507, 121] width 530 height 50
drag, startPoint x: 678, startPoint y: 139, endPoint x: 402, endPoint y: 105, distance: 277.7
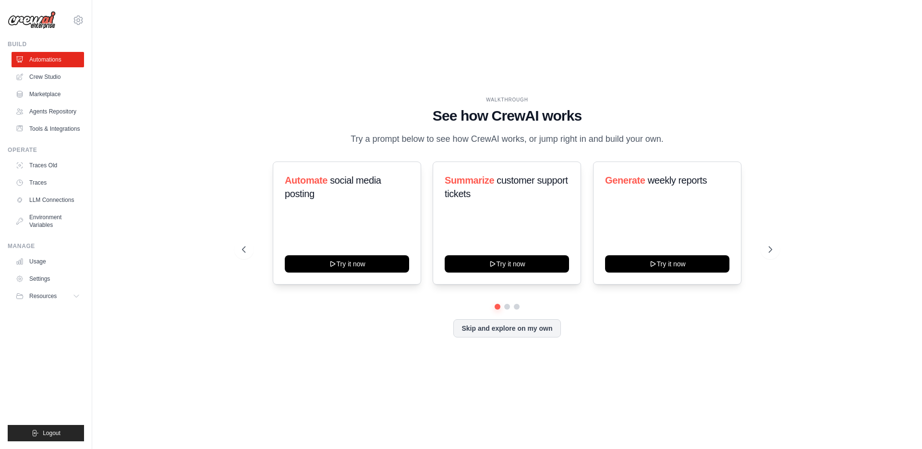
click at [402, 105] on div "WALKTHROUGH See how [PERSON_NAME] works Try a prompt below to see how [PERSON_N…" at bounding box center [507, 121] width 530 height 50
drag, startPoint x: 390, startPoint y: 101, endPoint x: 677, endPoint y: 138, distance: 289.7
click at [677, 138] on div "WALKTHROUGH See how [PERSON_NAME] works Try a prompt below to see how [PERSON_N…" at bounding box center [507, 121] width 530 height 50
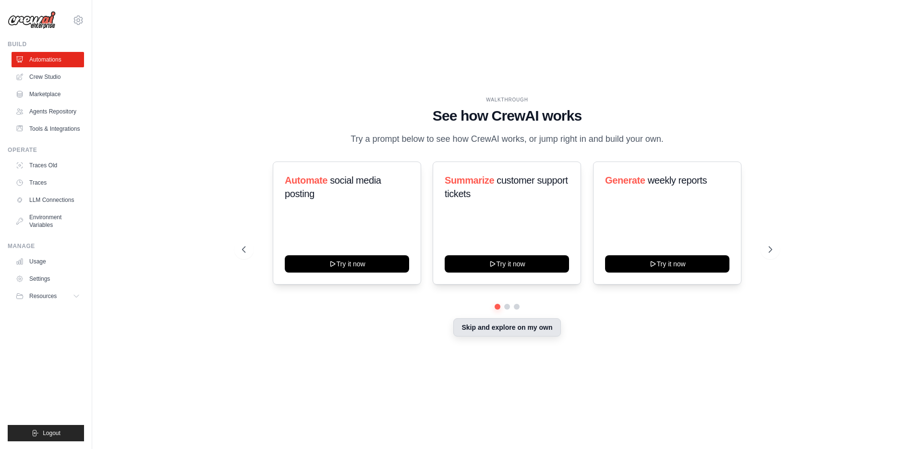
click at [483, 326] on button "Skip and explore on my own" at bounding box center [506, 327] width 107 height 18
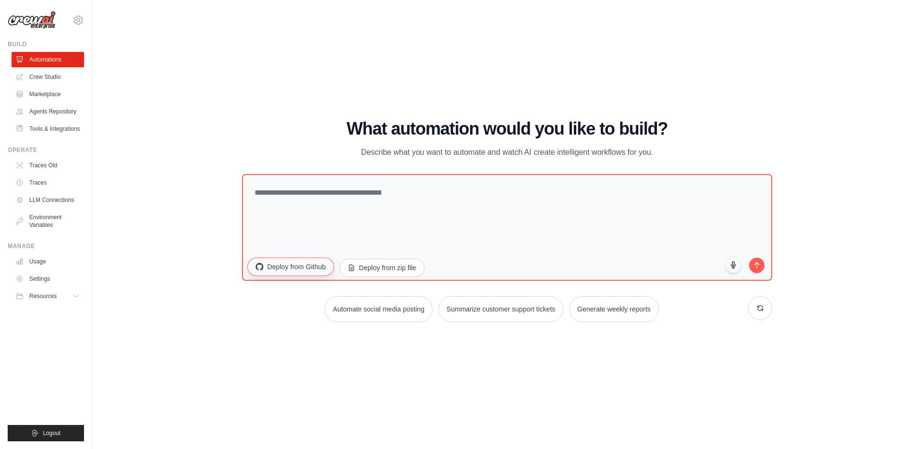
click at [277, 270] on button "Deploy from Github" at bounding box center [290, 266] width 86 height 18
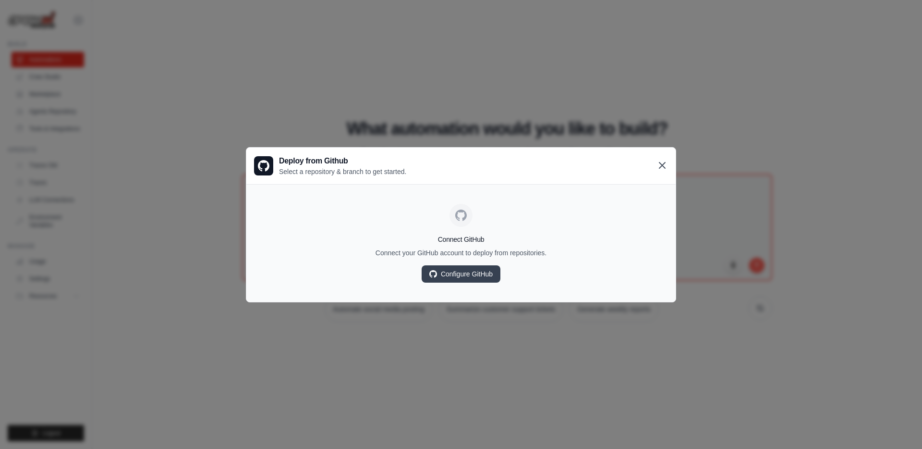
click at [664, 162] on icon at bounding box center [663, 165] width 12 height 12
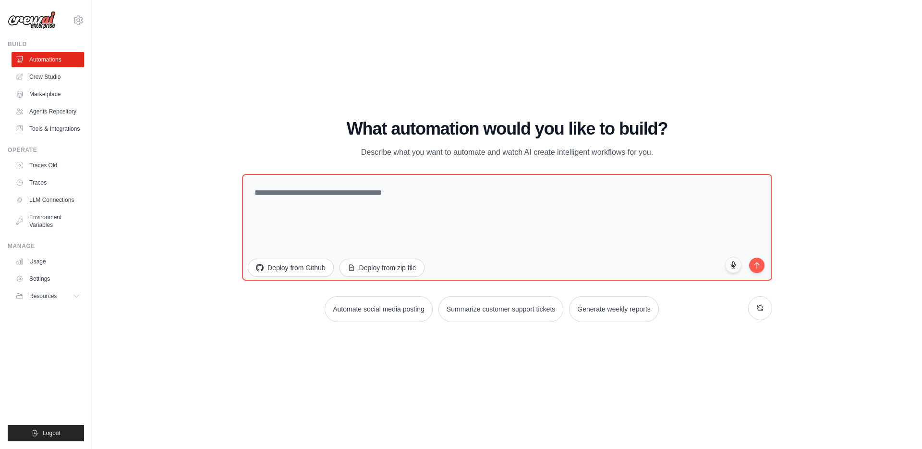
drag, startPoint x: 325, startPoint y: 127, endPoint x: 642, endPoint y: 152, distance: 317.5
click at [679, 151] on div "What automation would you like to build? Describe what you want to automate and…" at bounding box center [507, 138] width 530 height 39
drag, startPoint x: 642, startPoint y: 152, endPoint x: 274, endPoint y: 124, distance: 369.0
click at [274, 124] on div "What automation would you like to build? Describe what you want to automate and…" at bounding box center [507, 138] width 530 height 39
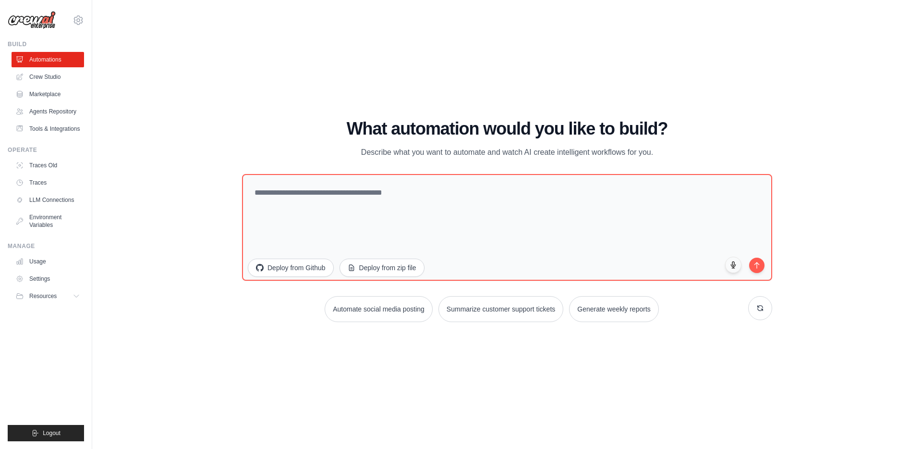
click at [274, 124] on h1 "What automation would you like to build?" at bounding box center [507, 128] width 530 height 19
click at [758, 308] on icon at bounding box center [760, 308] width 8 height 8
click at [392, 306] on button "Score inbound leads" at bounding box center [390, 309] width 78 height 26
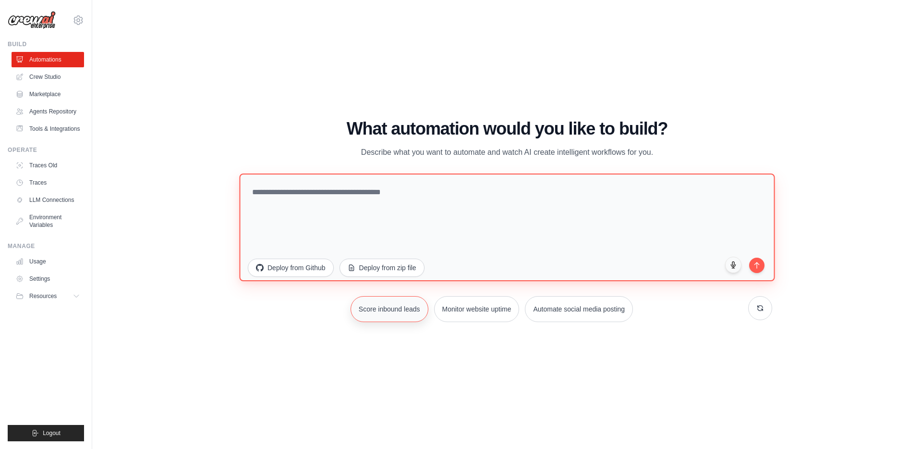
type textarea "**********"
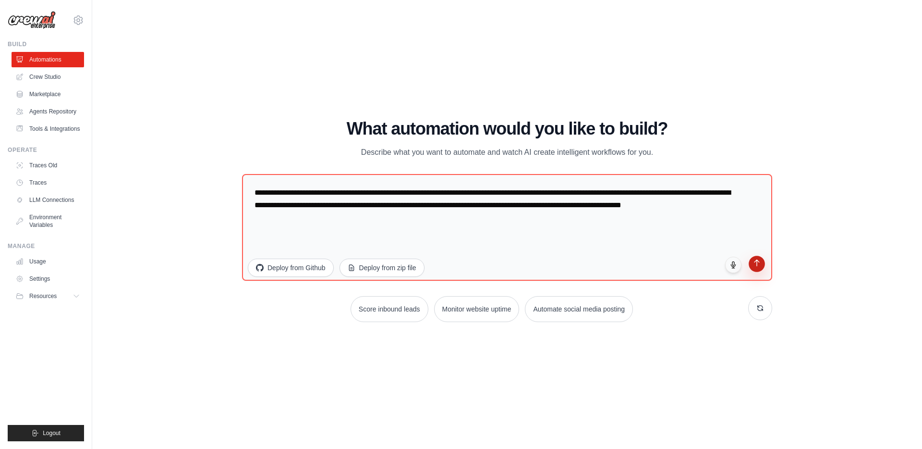
click at [757, 266] on icon "submit" at bounding box center [757, 263] width 5 height 6
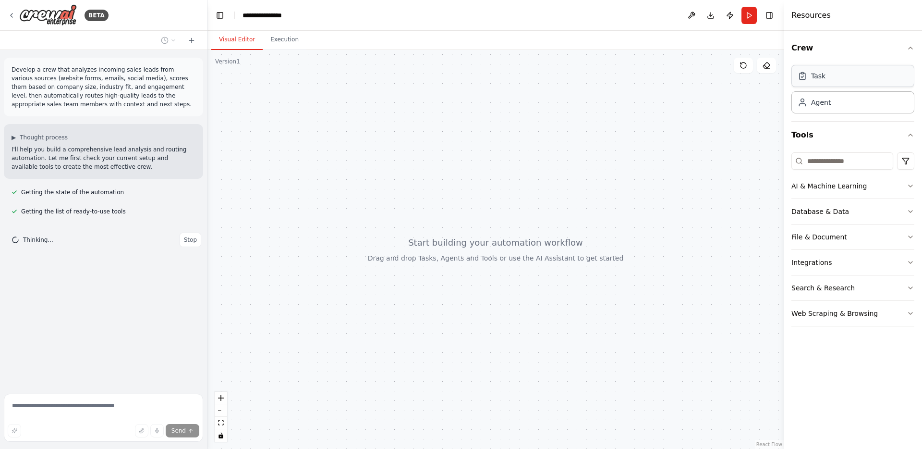
click at [819, 77] on div "Task" at bounding box center [818, 76] width 14 height 10
click at [481, 111] on div at bounding box center [495, 249] width 576 height 399
click at [767, 13] on button "Toggle Right Sidebar" at bounding box center [769, 15] width 13 height 13
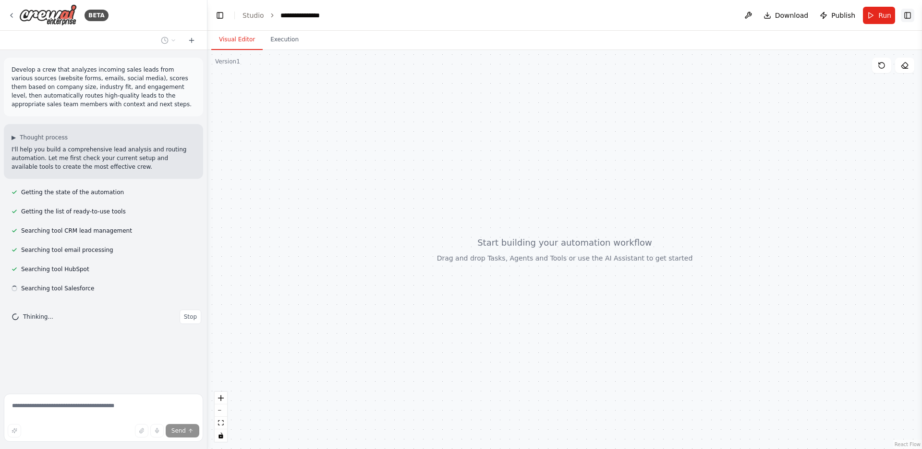
click at [912, 14] on button "Toggle Right Sidebar" at bounding box center [907, 15] width 13 height 13
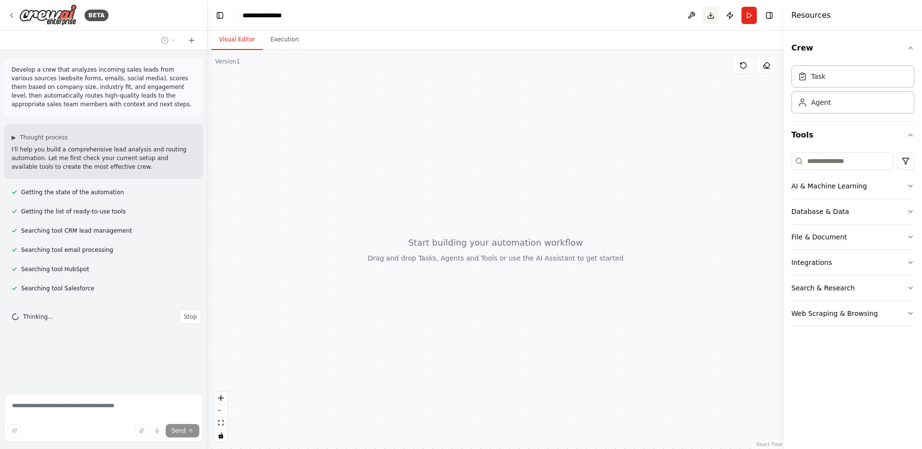
drag, startPoint x: 770, startPoint y: 13, endPoint x: 776, endPoint y: 16, distance: 6.4
click at [771, 13] on button "Toggle Right Sidebar" at bounding box center [769, 15] width 13 height 13
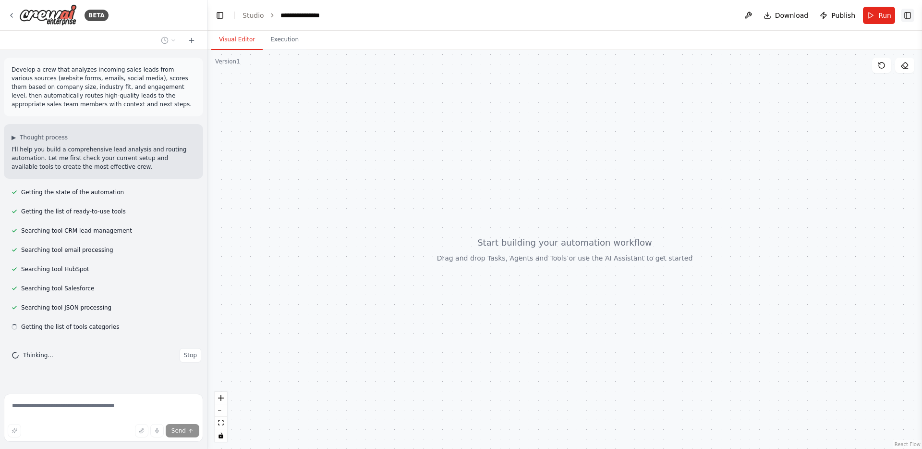
click at [908, 13] on button "Toggle Right Sidebar" at bounding box center [907, 15] width 13 height 13
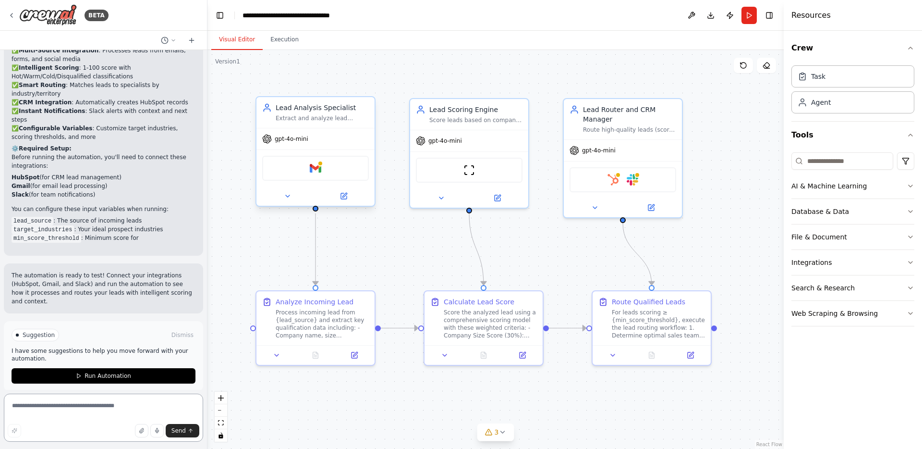
scroll to position [989, 0]
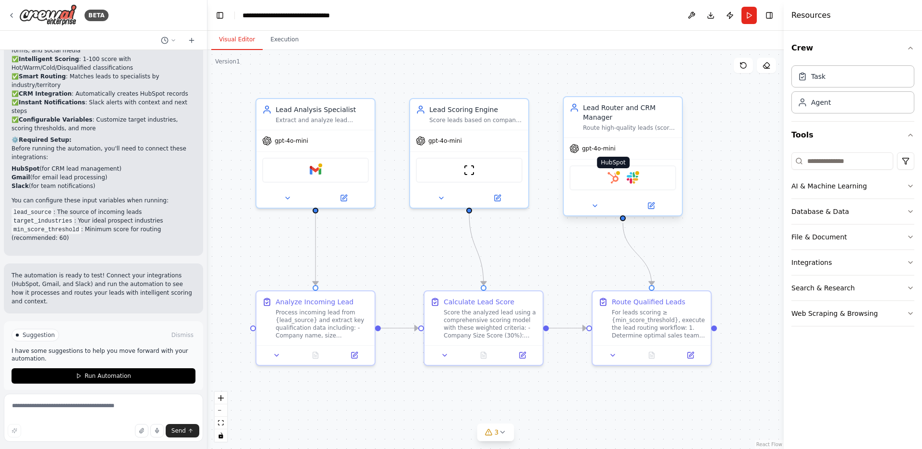
click at [613, 175] on img at bounding box center [614, 178] width 12 height 12
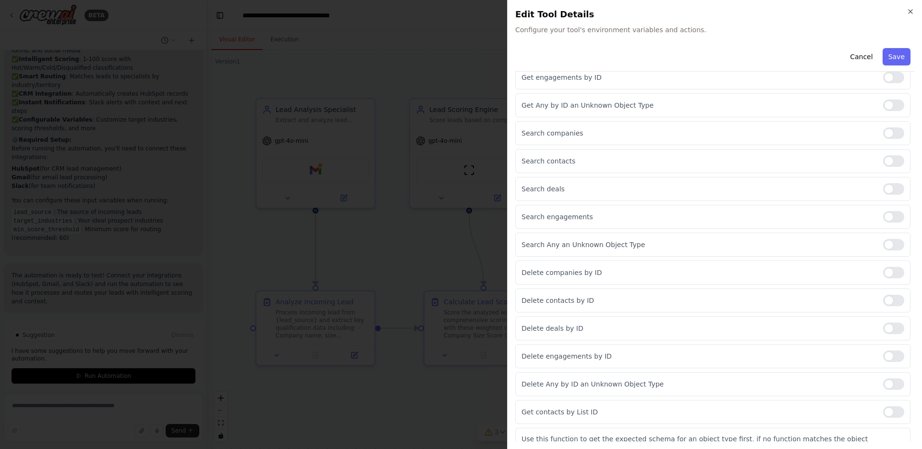
scroll to position [0, 0]
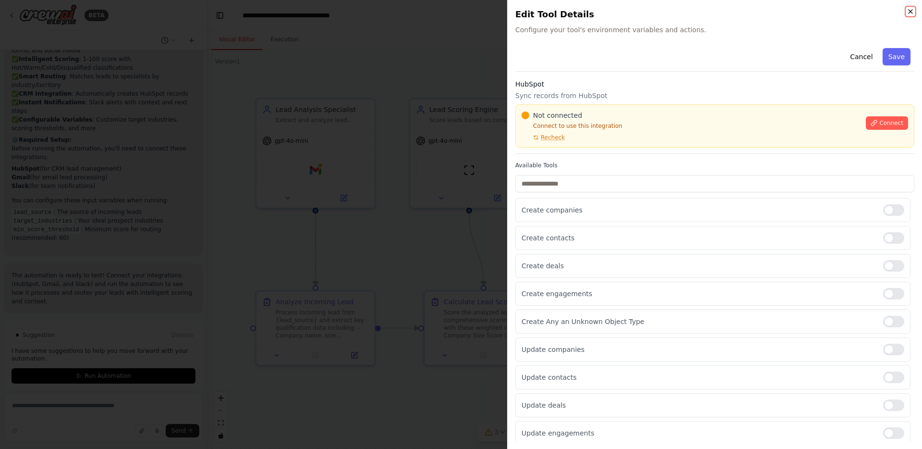
click at [909, 11] on icon "button" at bounding box center [911, 12] width 8 height 8
